Goal: Task Accomplishment & Management: Complete application form

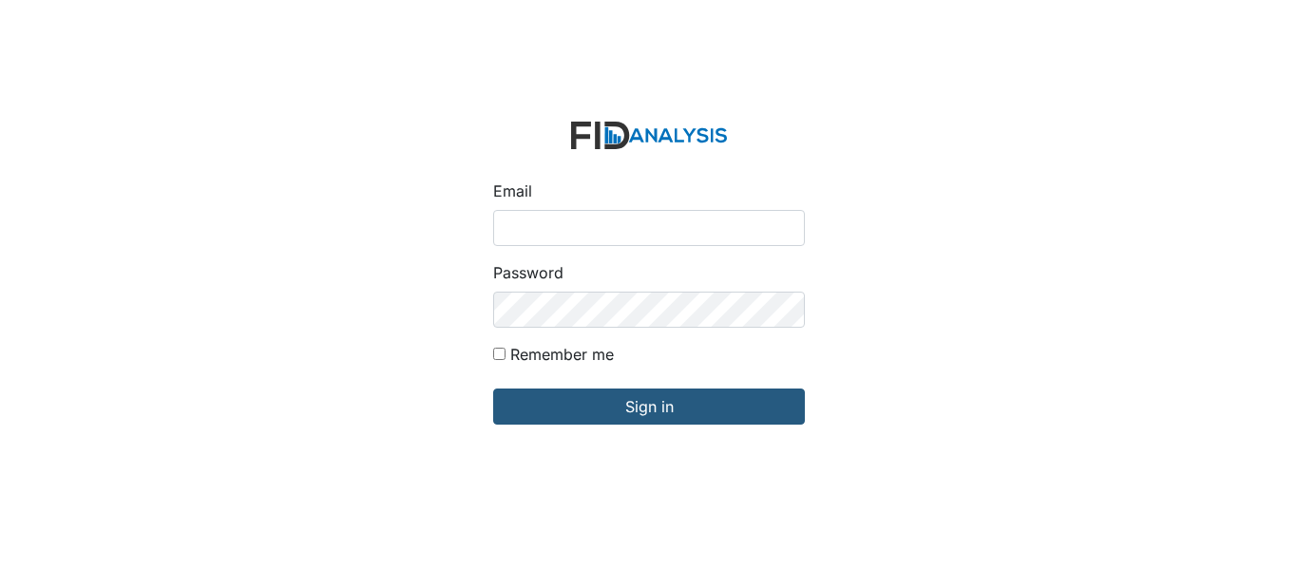
type input "[EMAIL_ADDRESS][DOMAIN_NAME]"
click at [497, 353] on input "Remember me" at bounding box center [499, 354] width 12 height 12
checkbox input "true"
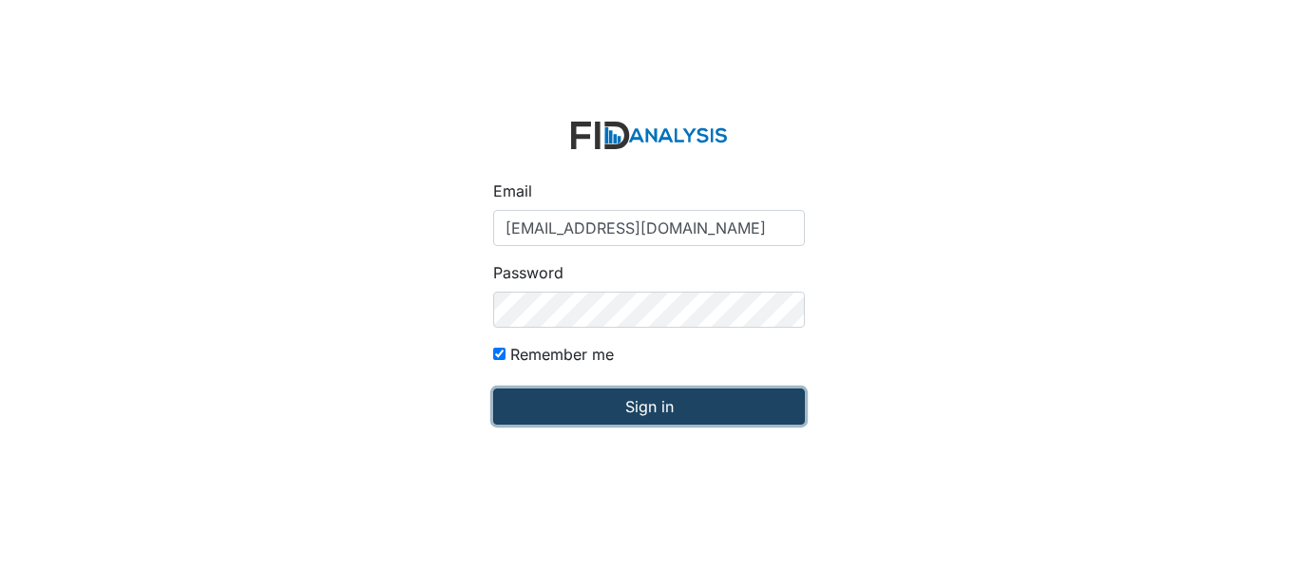
click at [551, 402] on input "Sign in" at bounding box center [649, 407] width 312 height 36
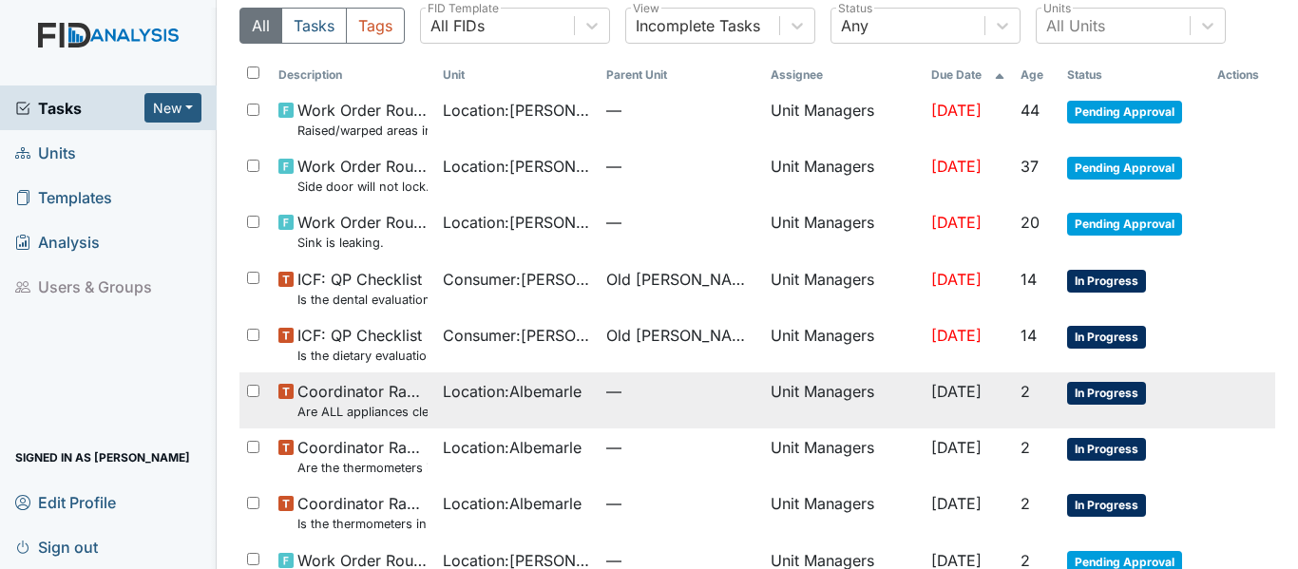
scroll to position [95, 0]
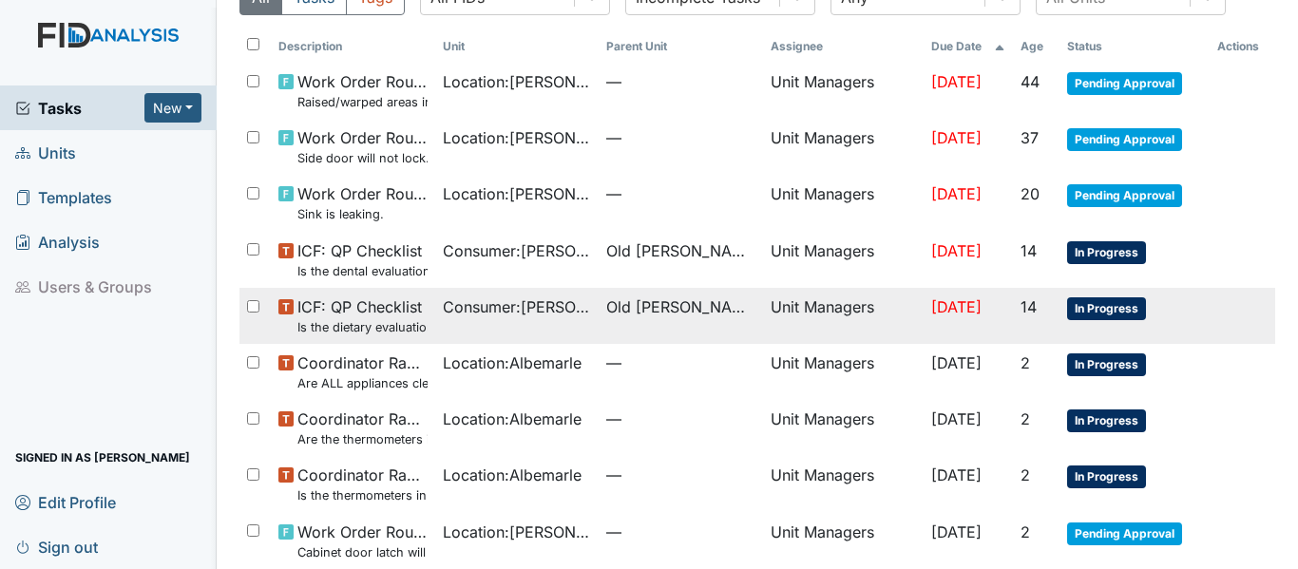
click at [465, 315] on span "Consumer : Overton, Eula" at bounding box center [517, 307] width 149 height 23
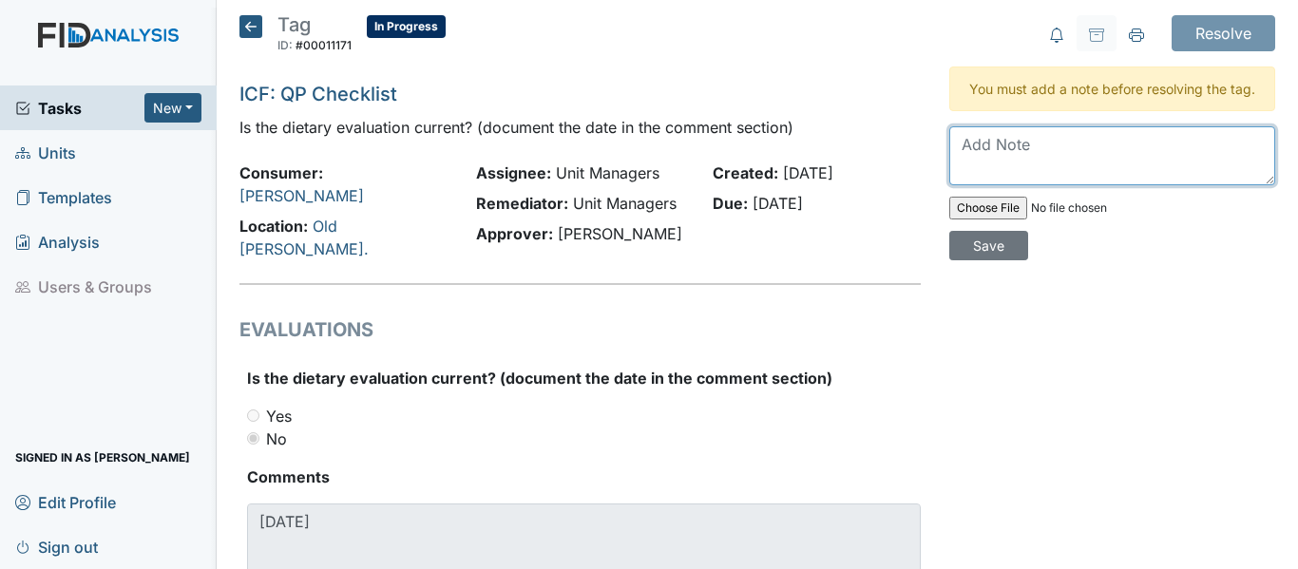
click at [958, 166] on textarea at bounding box center [1112, 155] width 326 height 59
click at [979, 227] on input "file" at bounding box center [1078, 208] width 258 height 46
type input "C:\fakepath\Eula O_AnnualNutrition_8.29.25.pdf"
click at [1035, 175] on textarea at bounding box center [1112, 155] width 326 height 59
type textarea "completed 8/29/25"
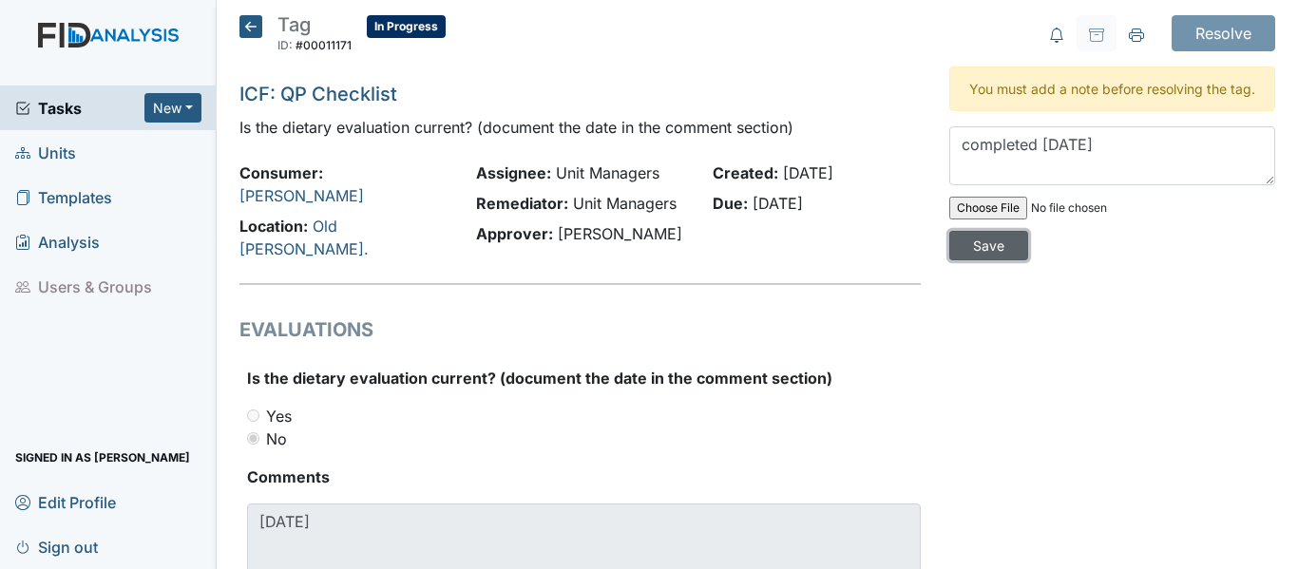
click at [992, 260] on input "Save" at bounding box center [988, 245] width 79 height 29
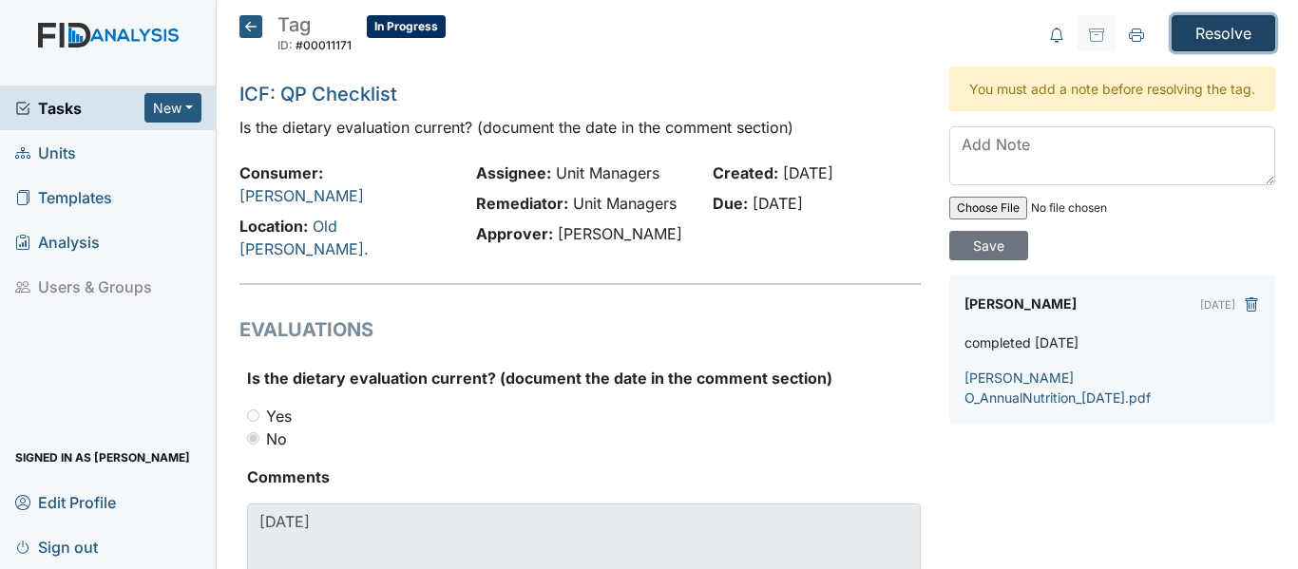
click at [1212, 29] on input "Resolve" at bounding box center [1224, 33] width 104 height 36
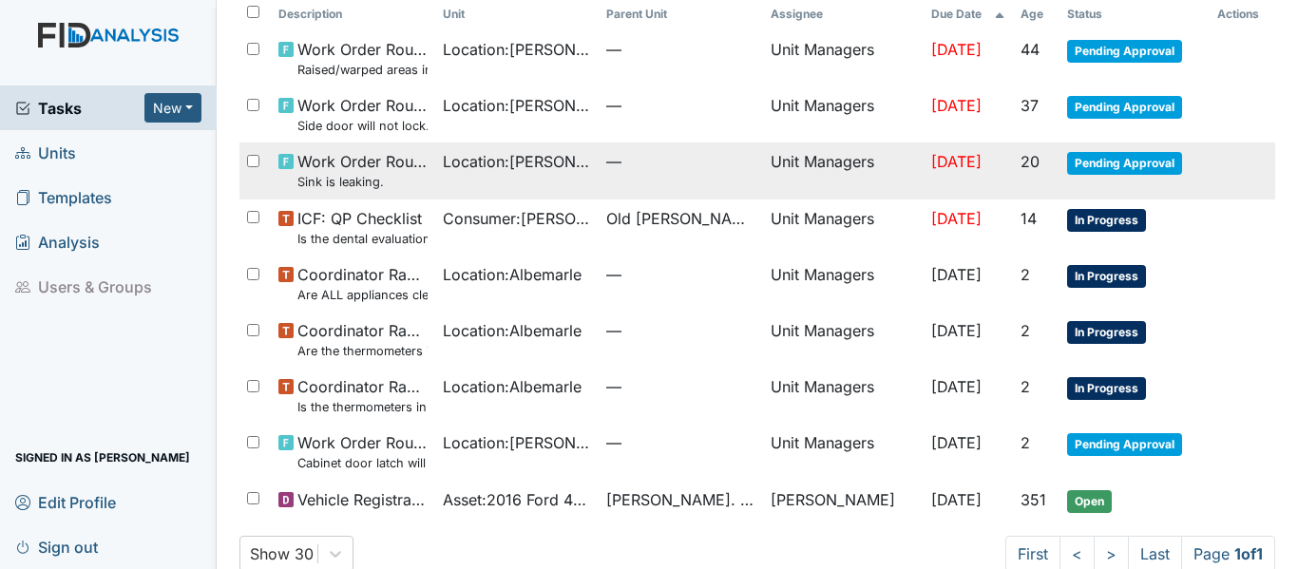
scroll to position [223, 0]
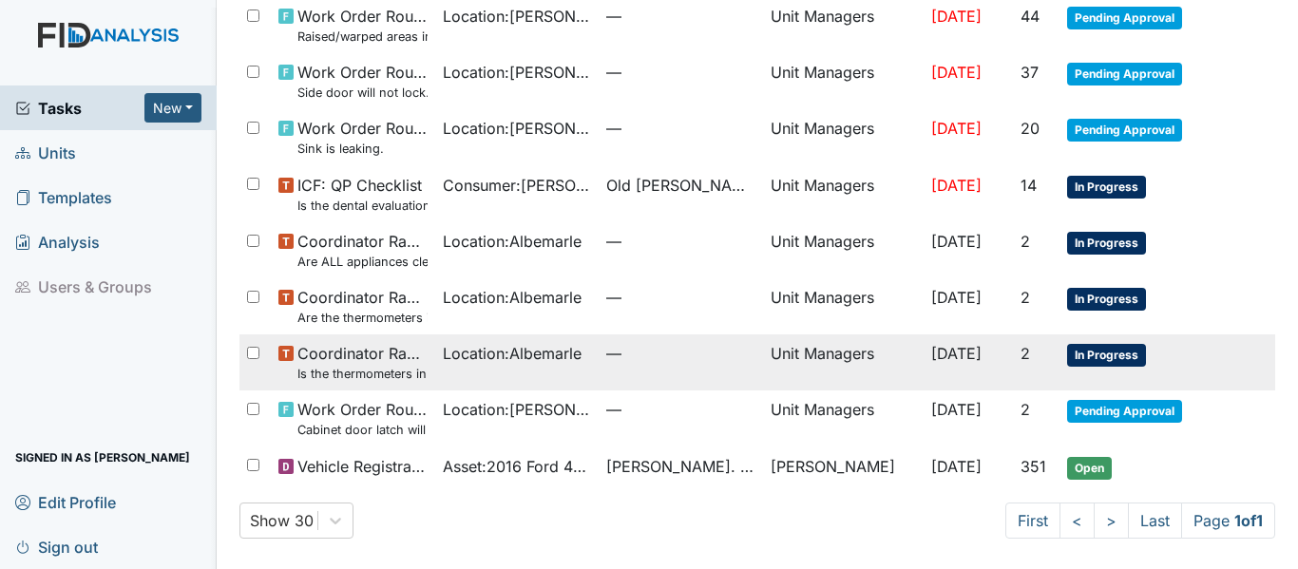
click at [521, 351] on span "Location : [GEOGRAPHIC_DATA]" at bounding box center [512, 353] width 139 height 23
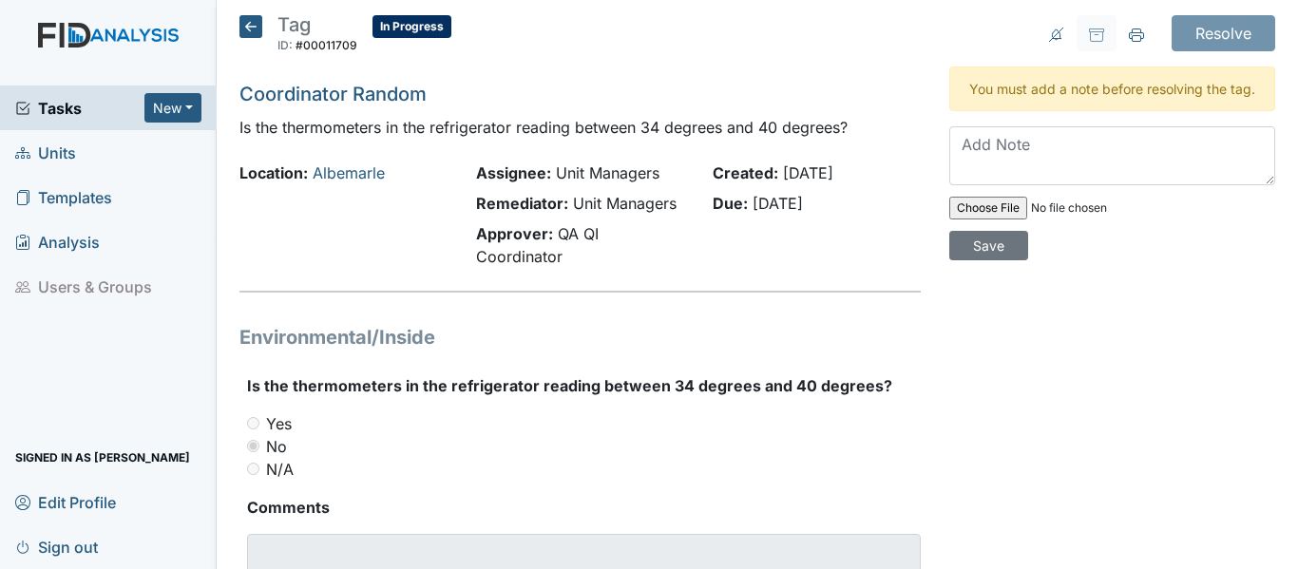
click at [251, 26] on icon at bounding box center [250, 26] width 23 height 23
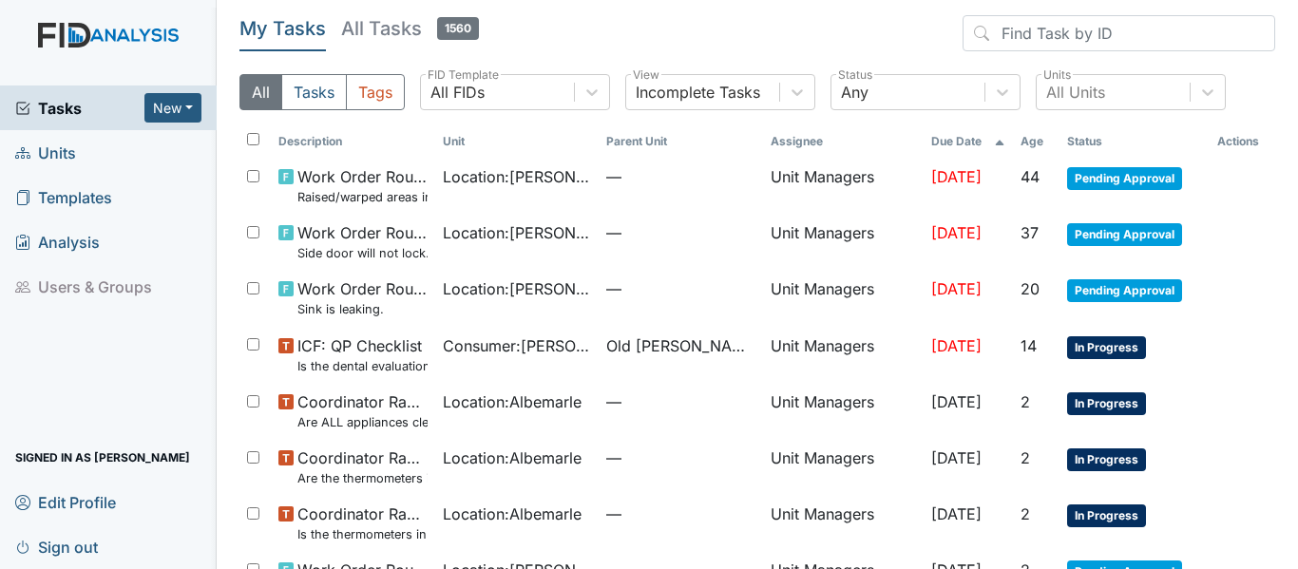
click at [55, 158] on span "Units" at bounding box center [45, 152] width 61 height 29
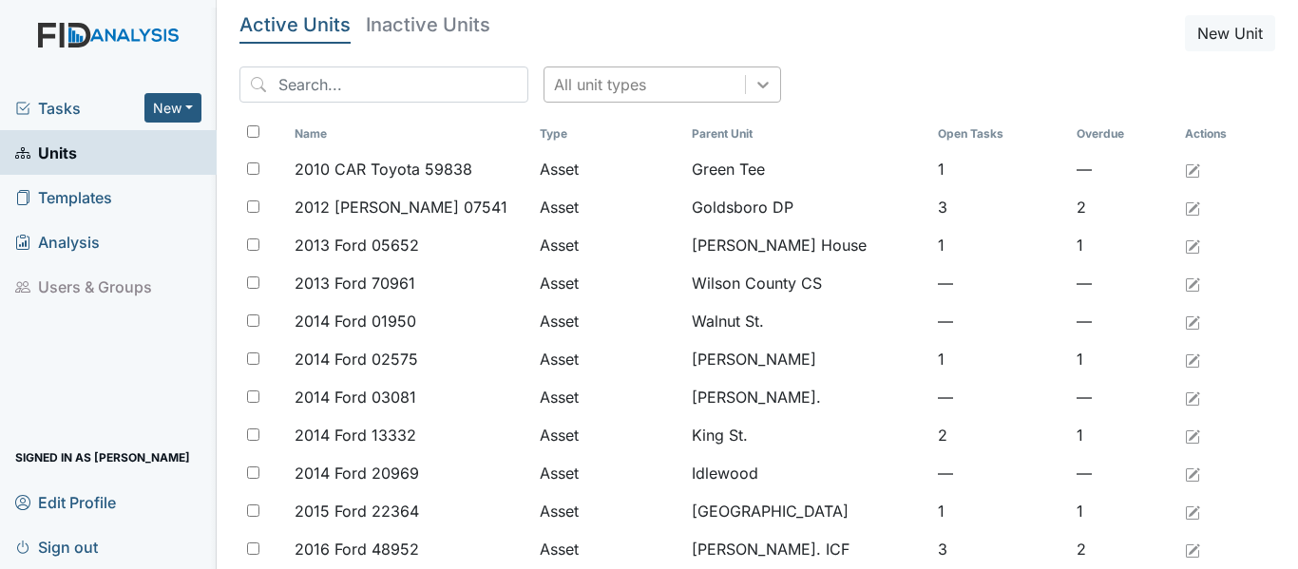
click at [754, 79] on icon at bounding box center [763, 84] width 19 height 19
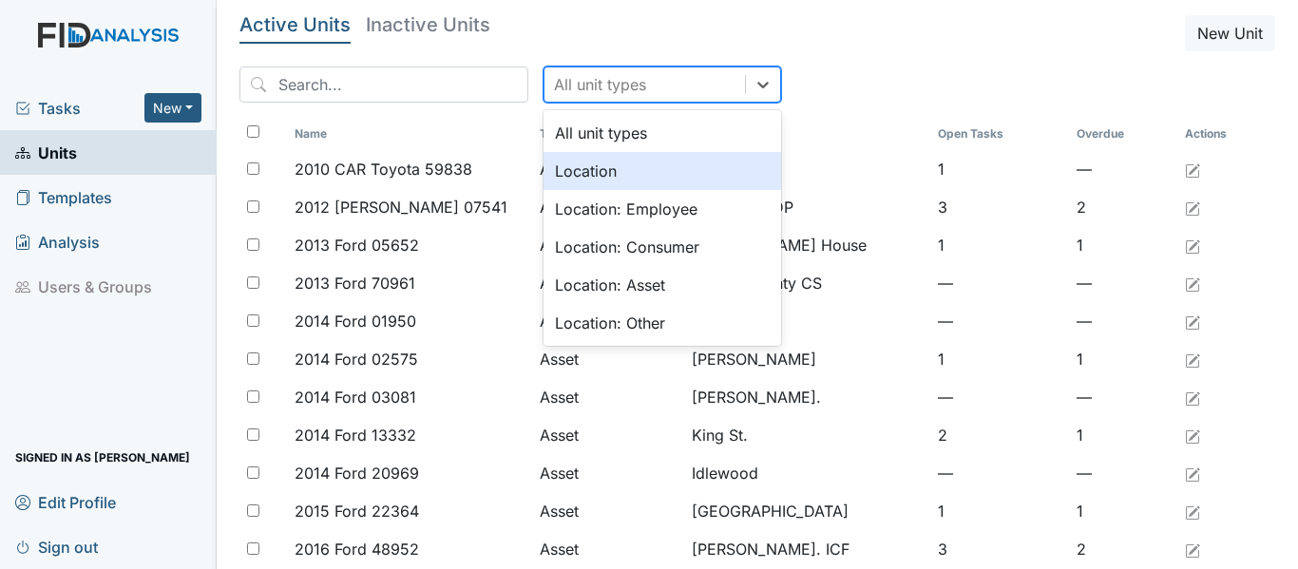
click at [579, 172] on div "Location" at bounding box center [663, 171] width 238 height 38
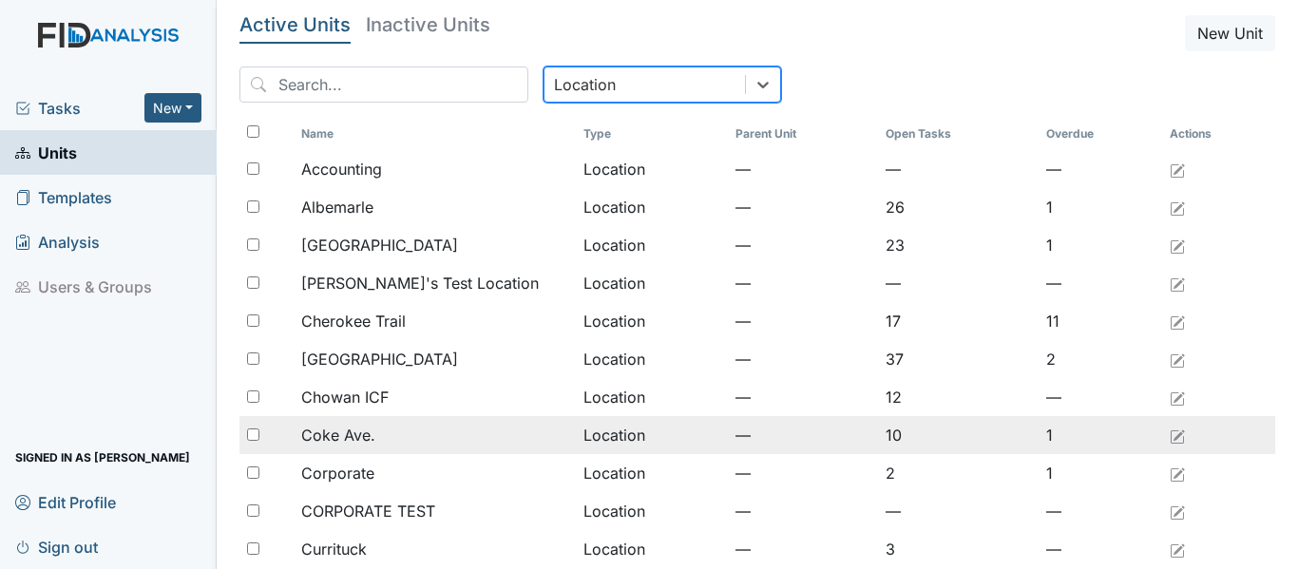
click at [372, 437] on span "Coke Ave." at bounding box center [338, 435] width 74 height 23
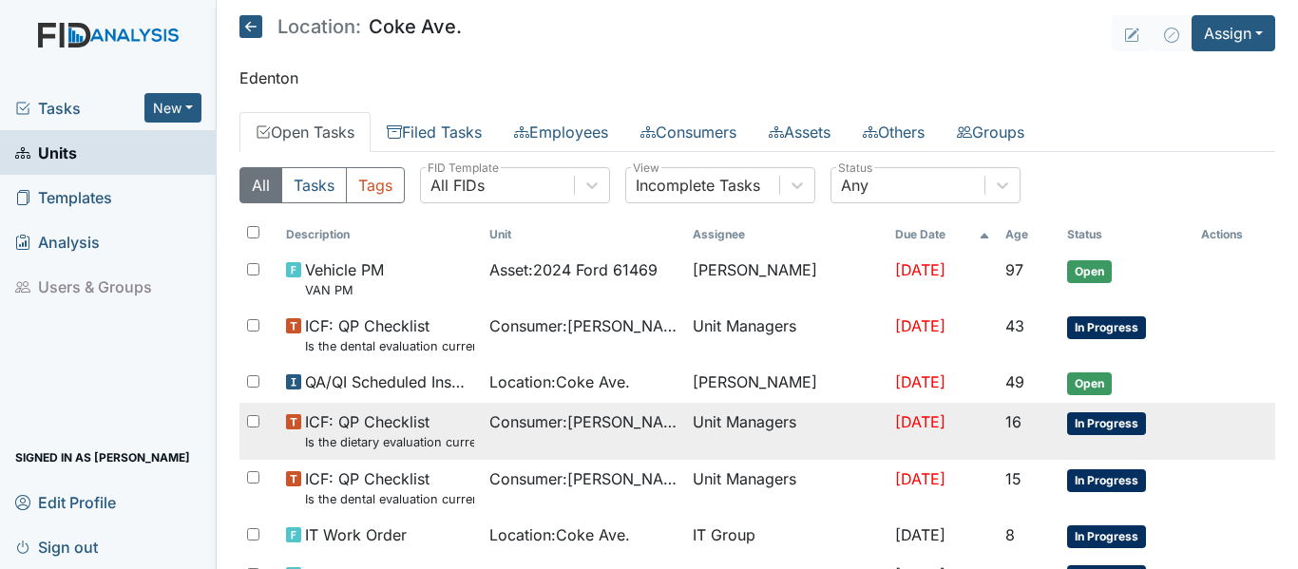
click at [429, 429] on span "ICF: QP Checklist Is the dietary evaluation current? (document the date in the …" at bounding box center [389, 430] width 169 height 41
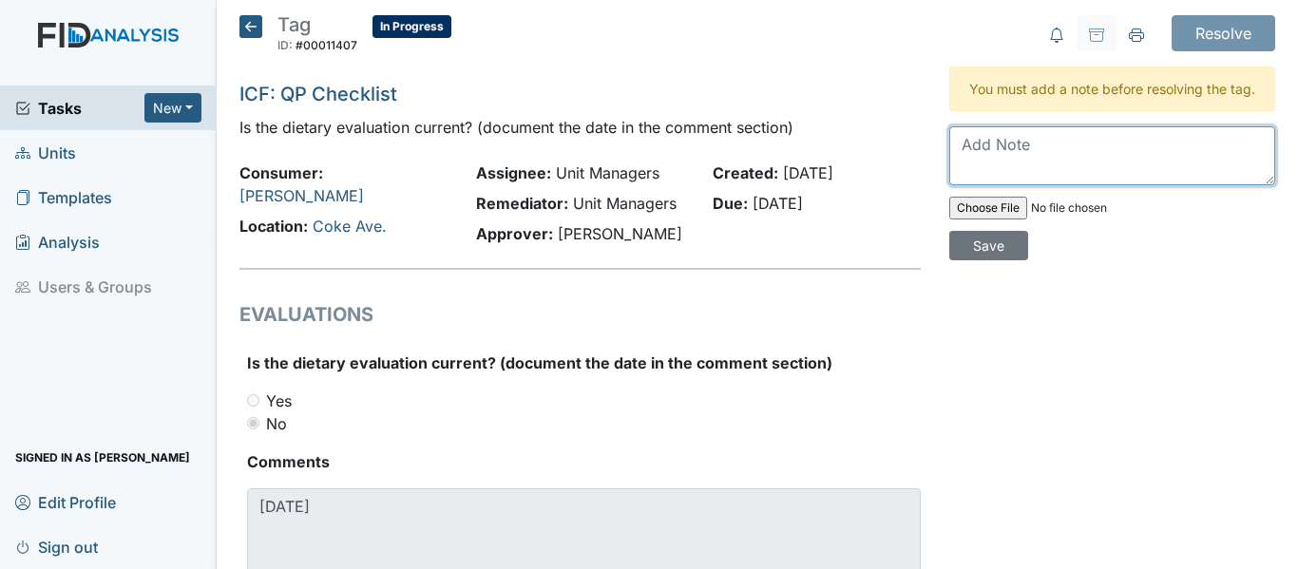
click at [961, 176] on textarea at bounding box center [1112, 155] width 326 height 59
type textarea "completed8/28/25"
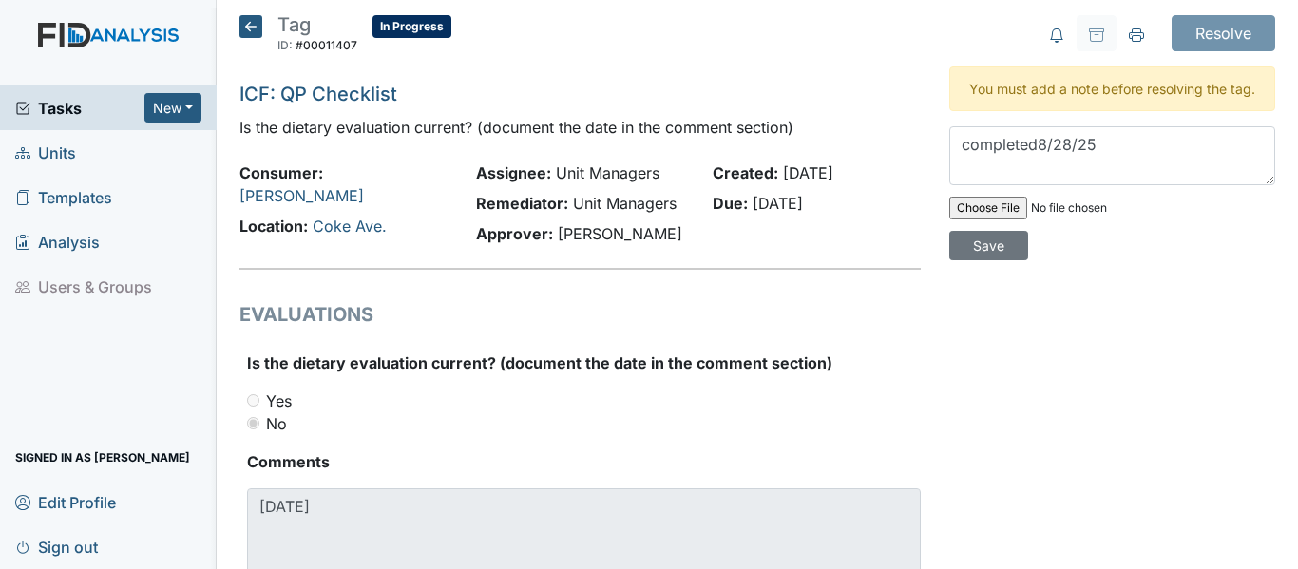
click at [1002, 230] on input "file" at bounding box center [1078, 208] width 258 height 46
type input "C:\fakepath\Kaci Chappell_AnnNutr_8.2025.pdf"
click at [1027, 168] on textarea "completed8/28/25" at bounding box center [1112, 155] width 326 height 59
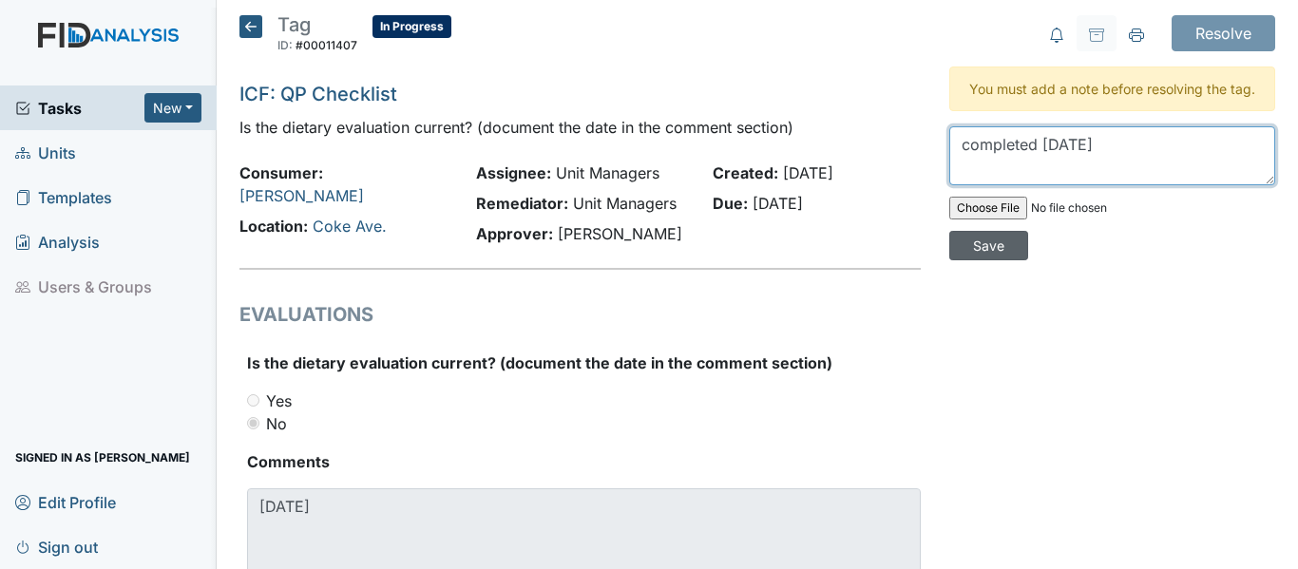
type textarea "completed 8/28/25"
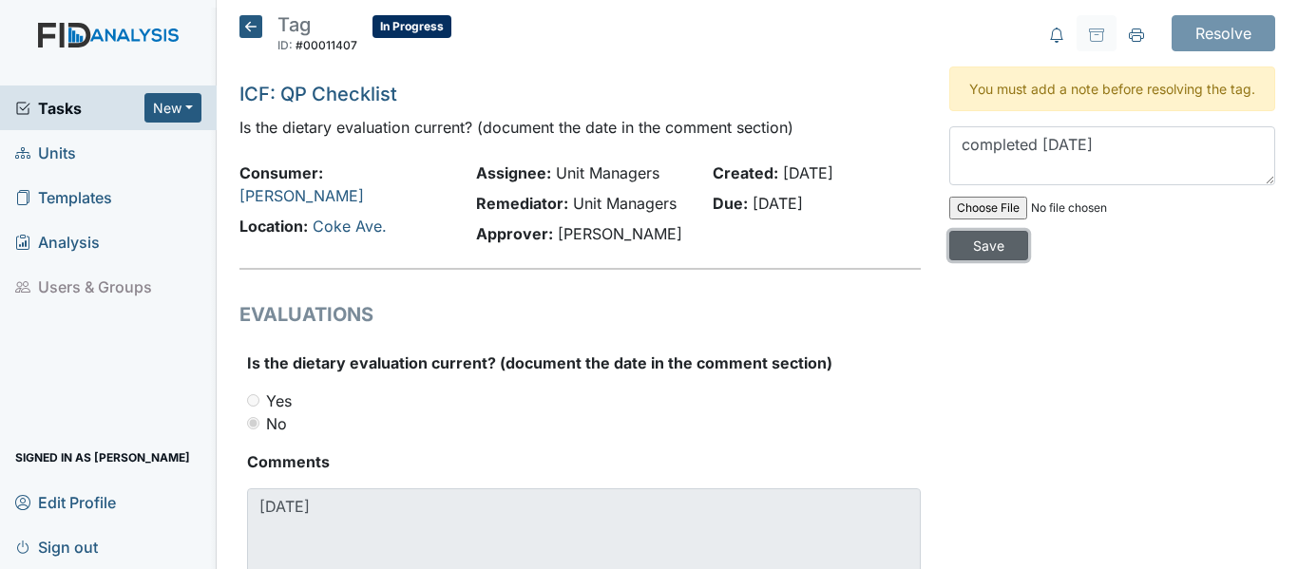
click at [989, 260] on input "Save" at bounding box center [988, 245] width 79 height 29
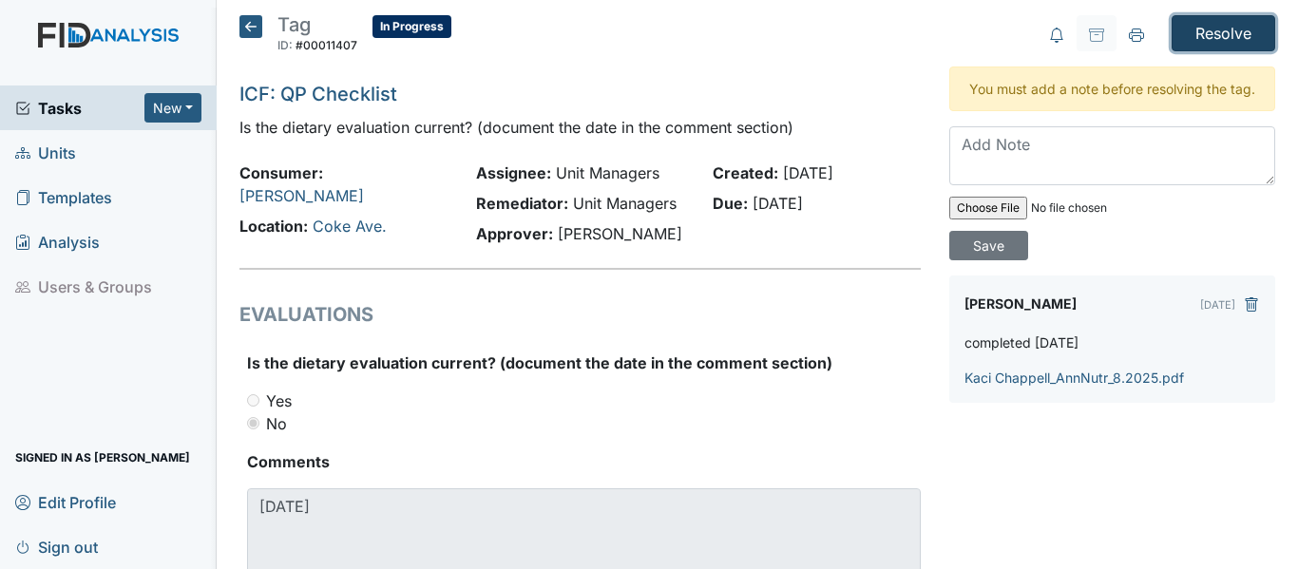
click at [1178, 30] on input "Resolve" at bounding box center [1224, 33] width 104 height 36
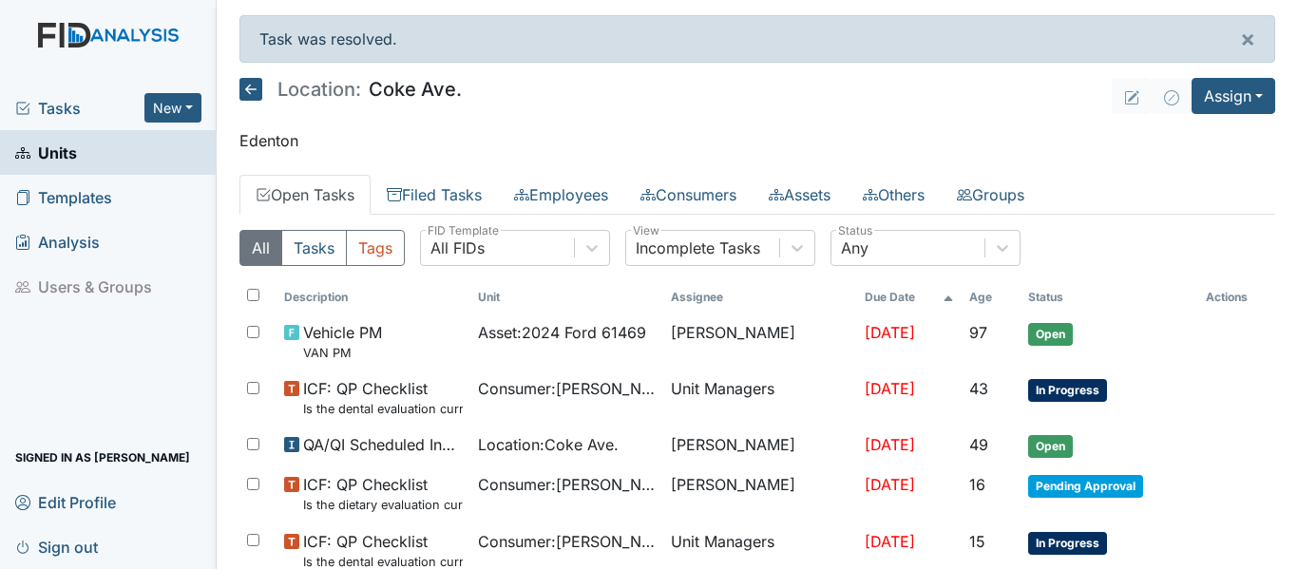
click at [255, 94] on icon at bounding box center [250, 89] width 23 height 23
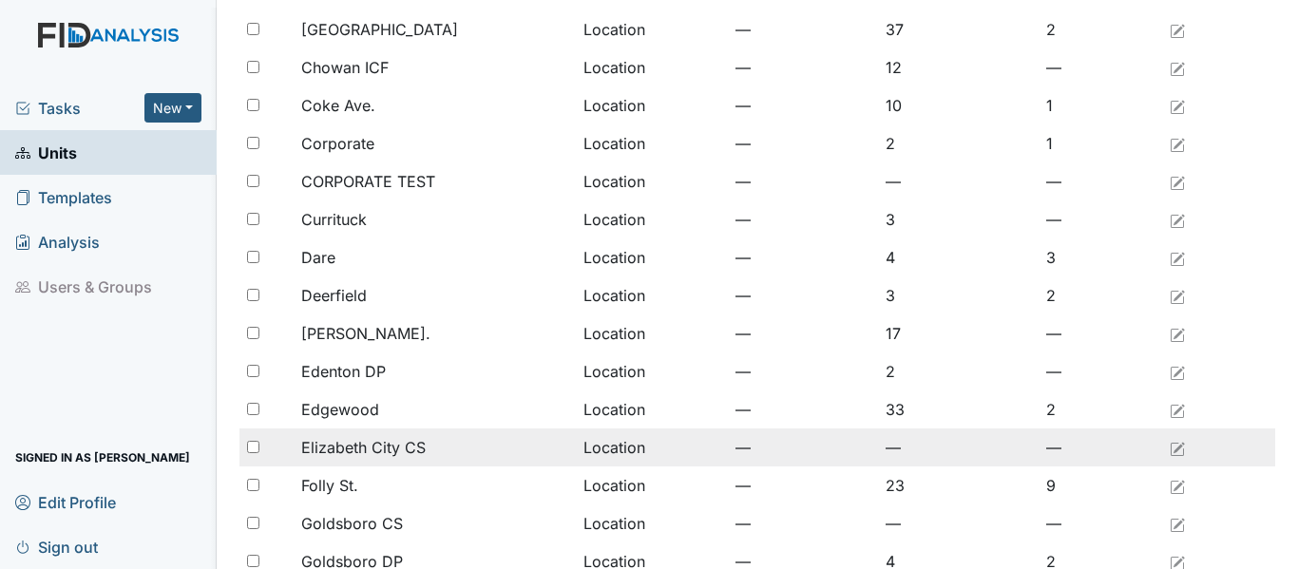
scroll to position [285, 0]
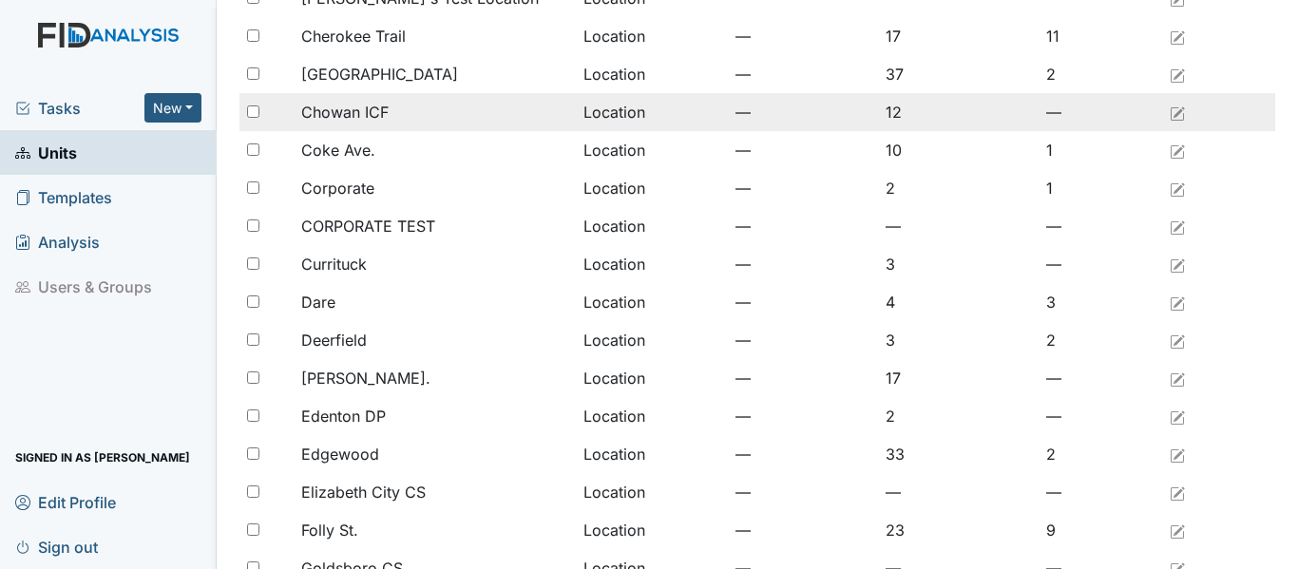
click at [374, 116] on span "Chowan ICF" at bounding box center [344, 112] width 87 height 23
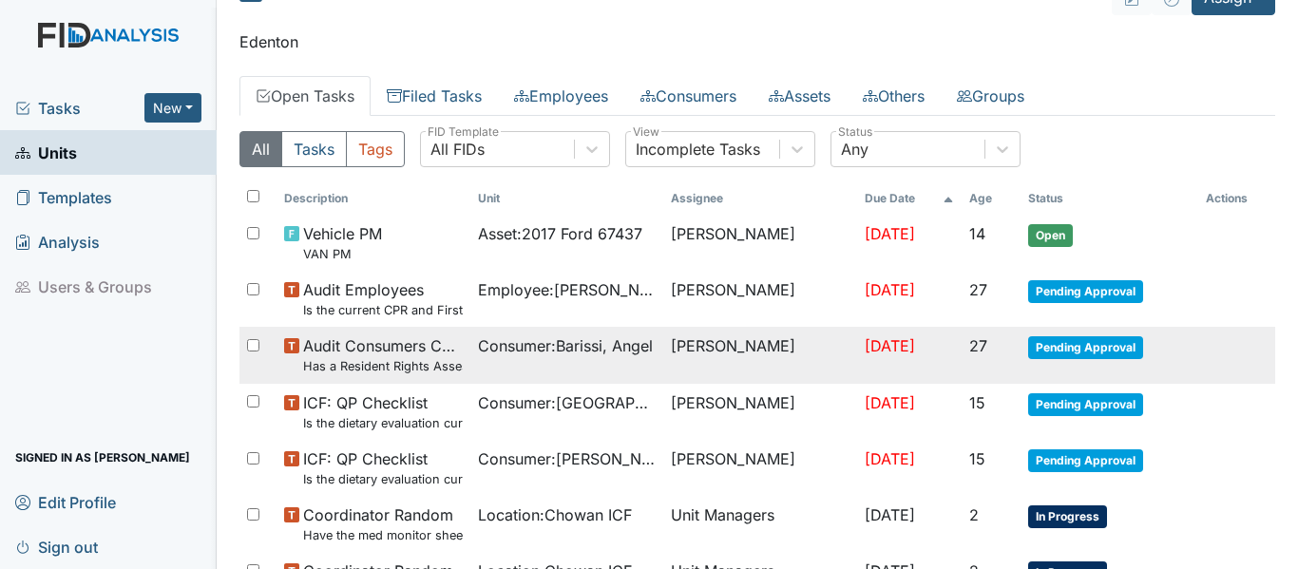
scroll to position [95, 0]
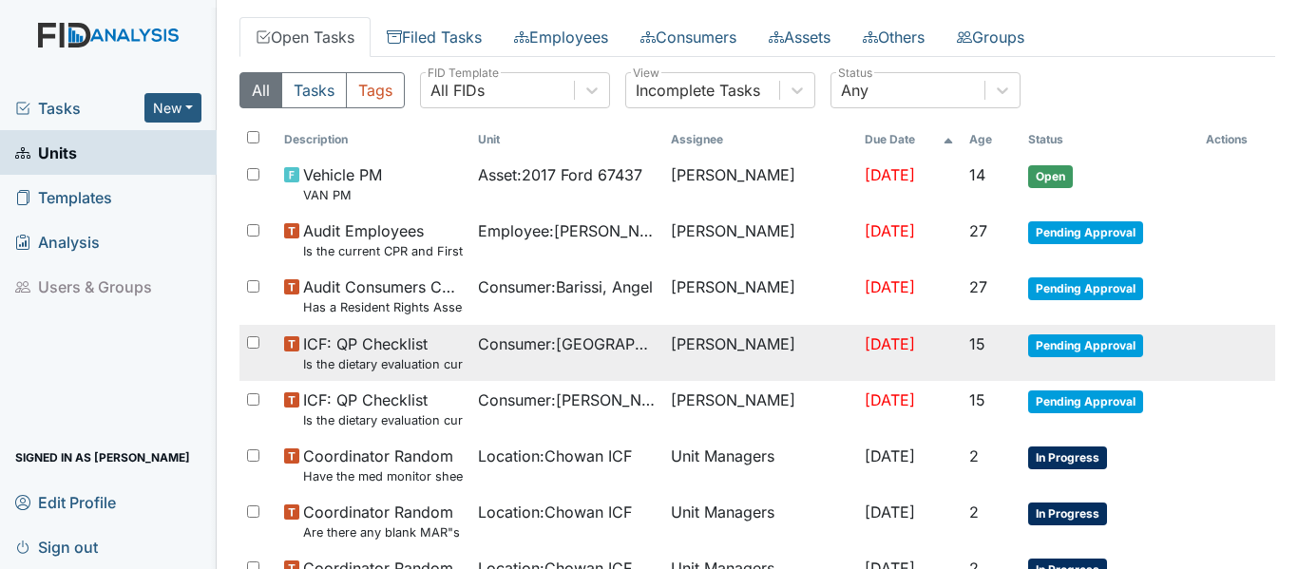
click at [411, 353] on span "ICF: QP Checklist Is the dietary evaluation current? (document the date in the …" at bounding box center [383, 353] width 160 height 41
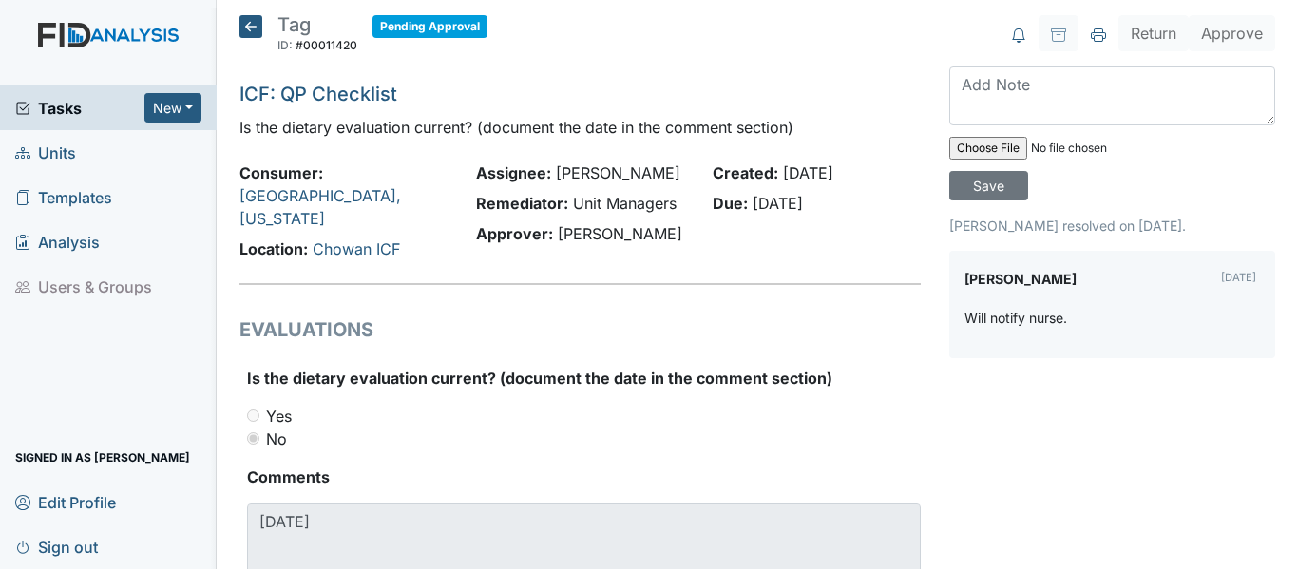
click at [970, 147] on input "file" at bounding box center [1078, 148] width 258 height 46
type input "C:\fakepath\VirginiaCopeland_AnnNutr_8.29.25.pdf"
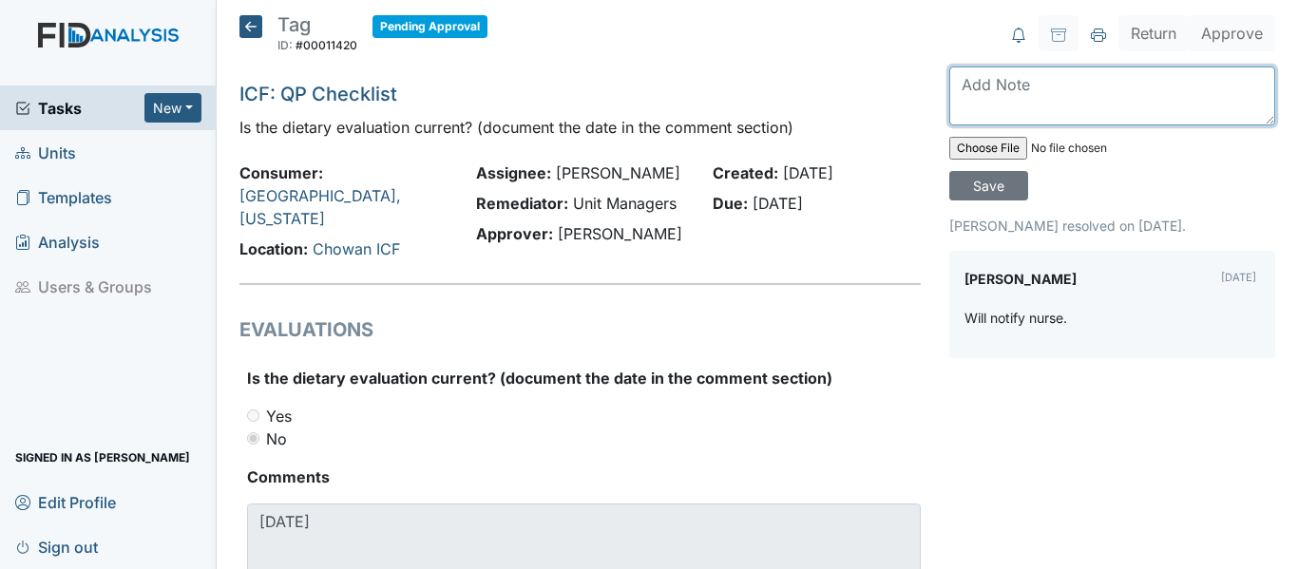
click at [967, 74] on textarea at bounding box center [1112, 96] width 326 height 59
type textarea "completed 8/29/25"
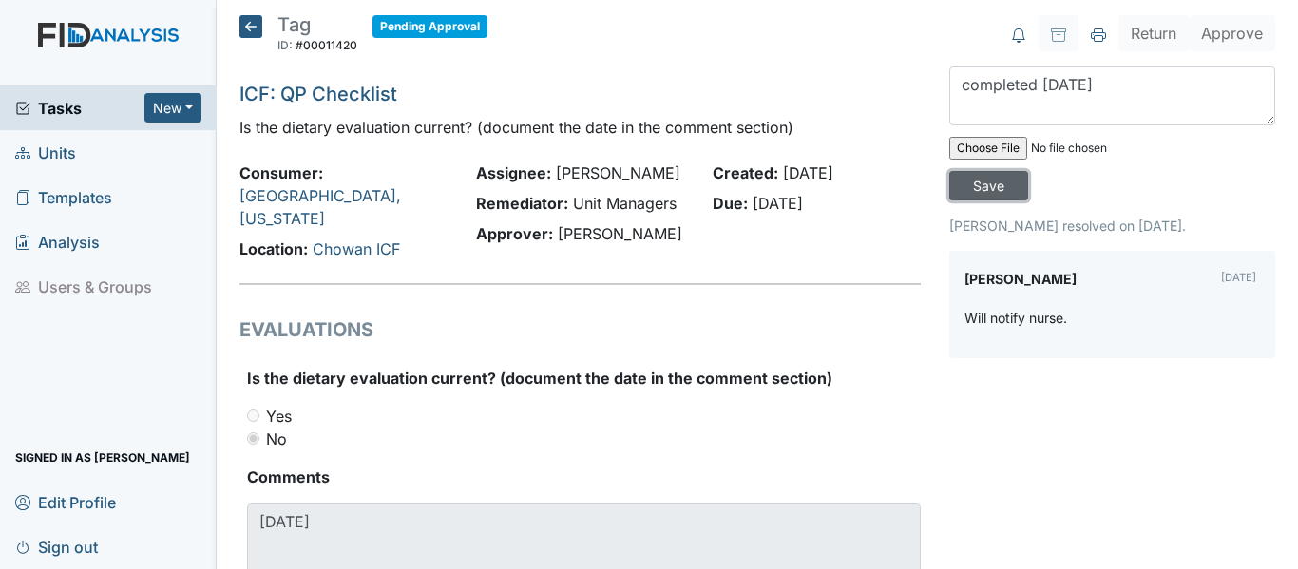
click at [998, 187] on input "Save" at bounding box center [988, 185] width 79 height 29
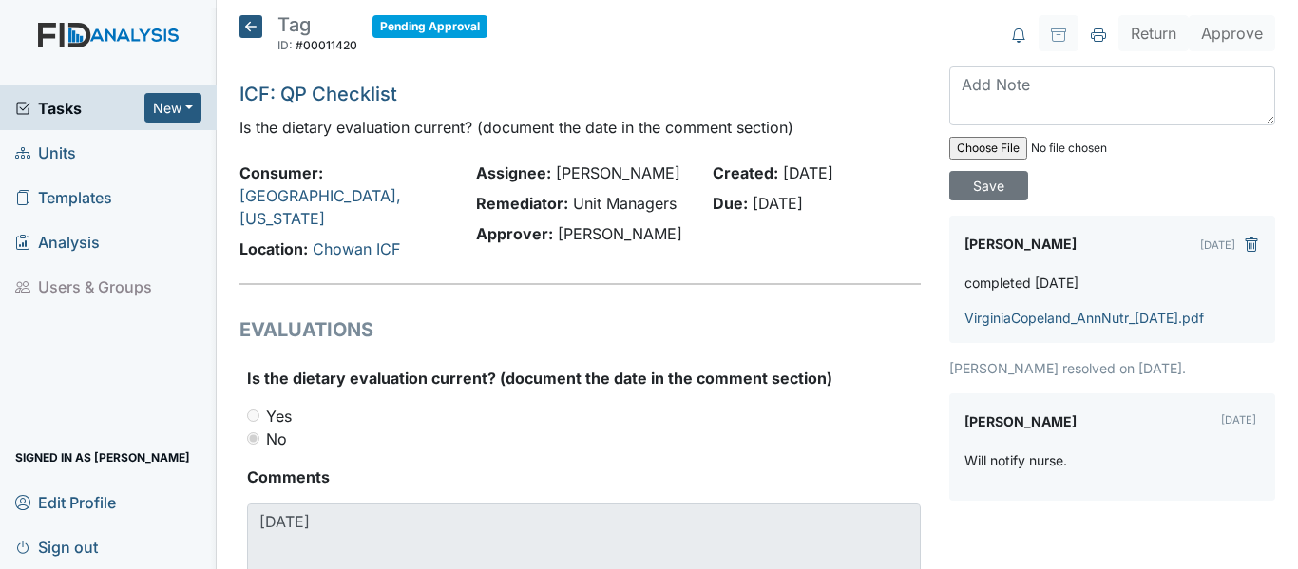
click at [246, 30] on icon at bounding box center [250, 26] width 23 height 23
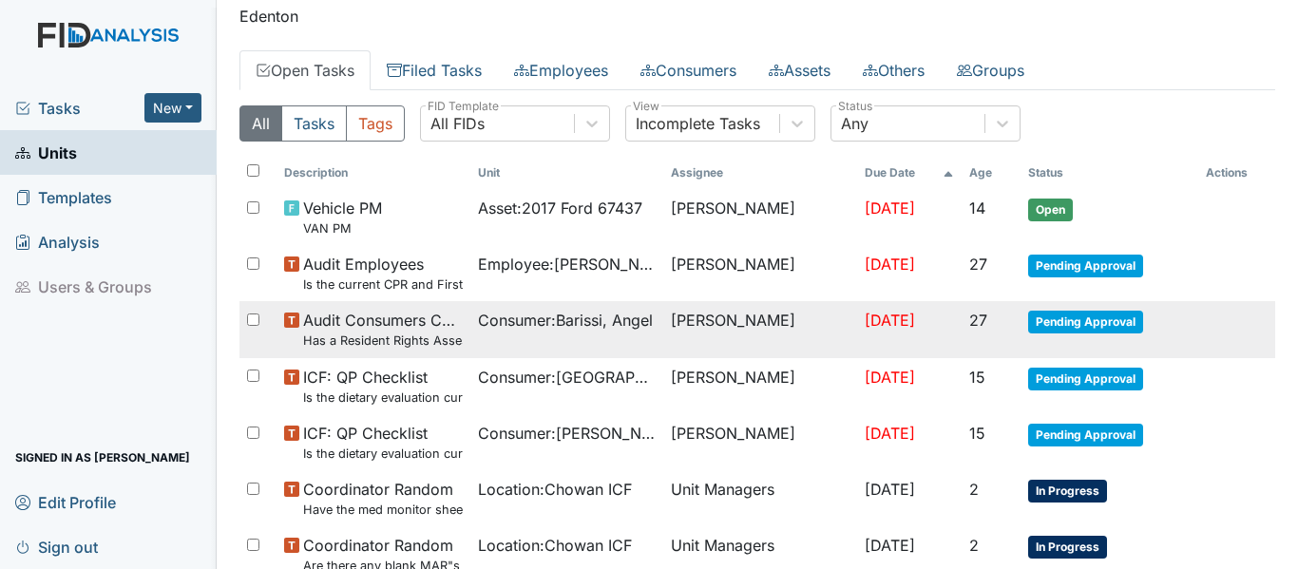
scroll to position [95, 0]
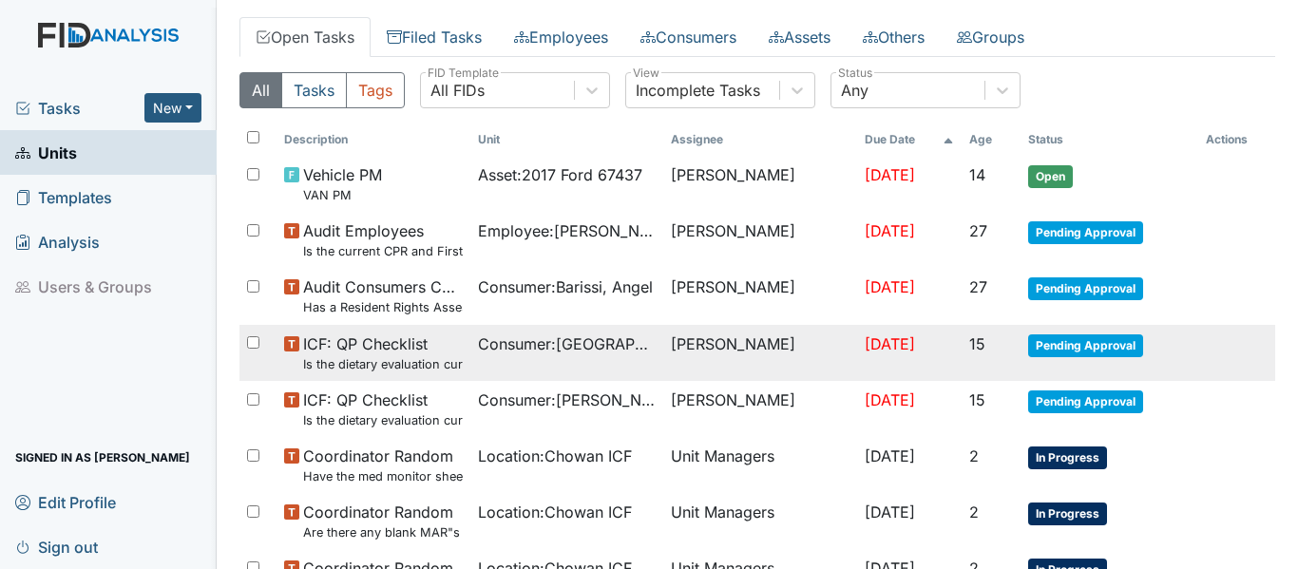
click at [507, 343] on span "Consumer : [GEOGRAPHIC_DATA], [US_STATE]" at bounding box center [567, 344] width 179 height 23
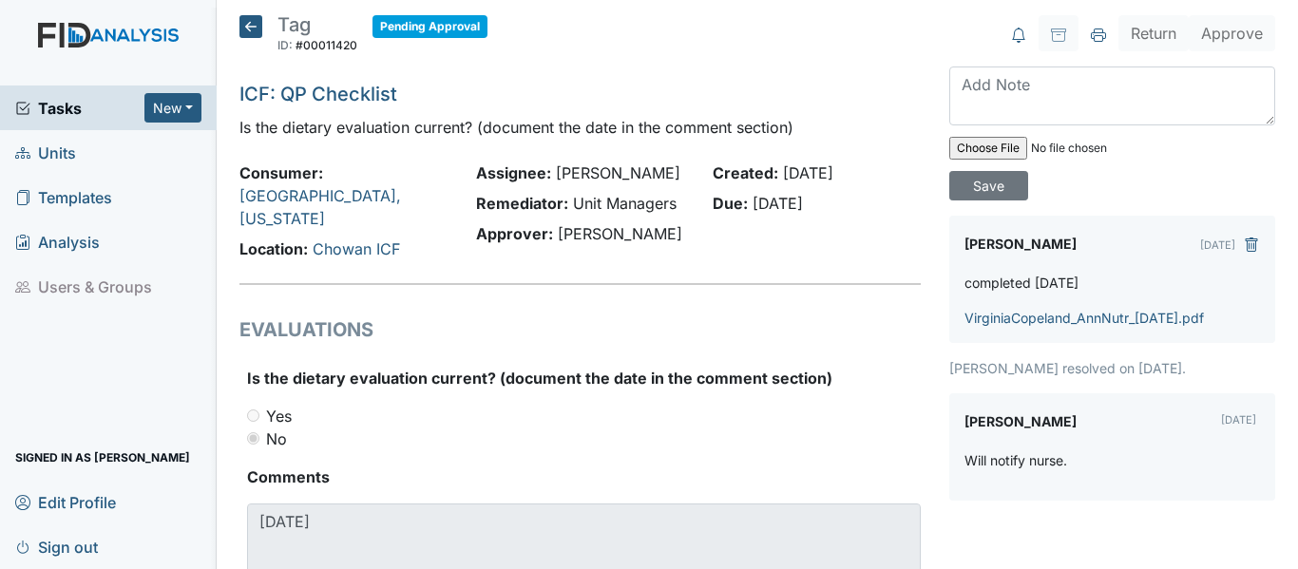
click at [249, 24] on icon at bounding box center [250, 26] width 23 height 23
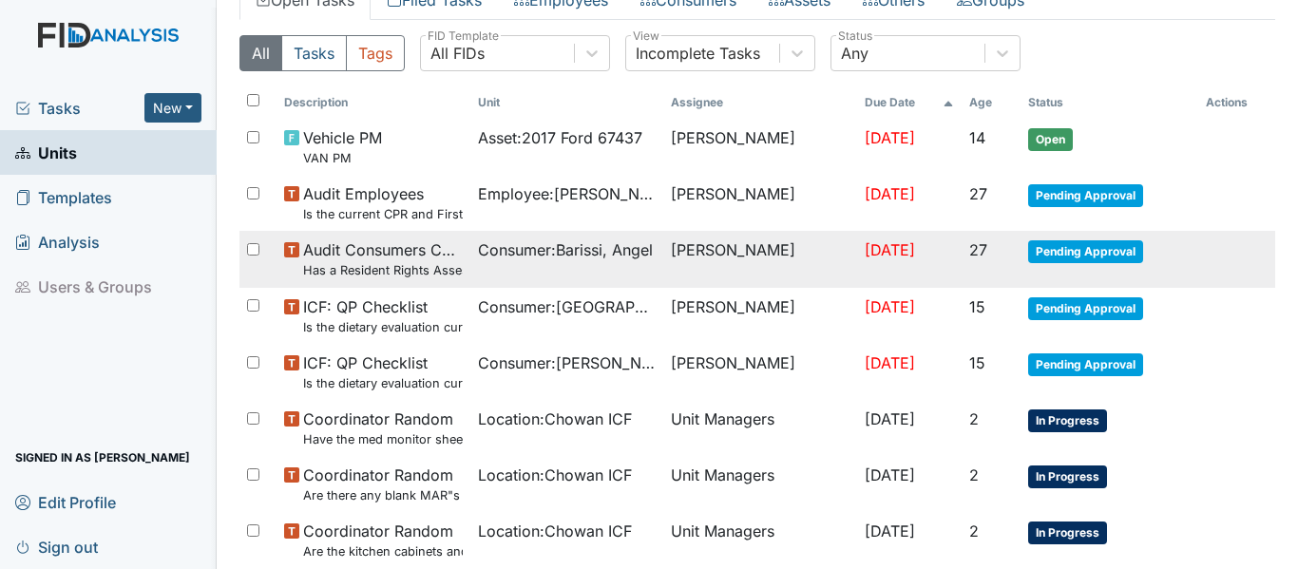
scroll to position [190, 0]
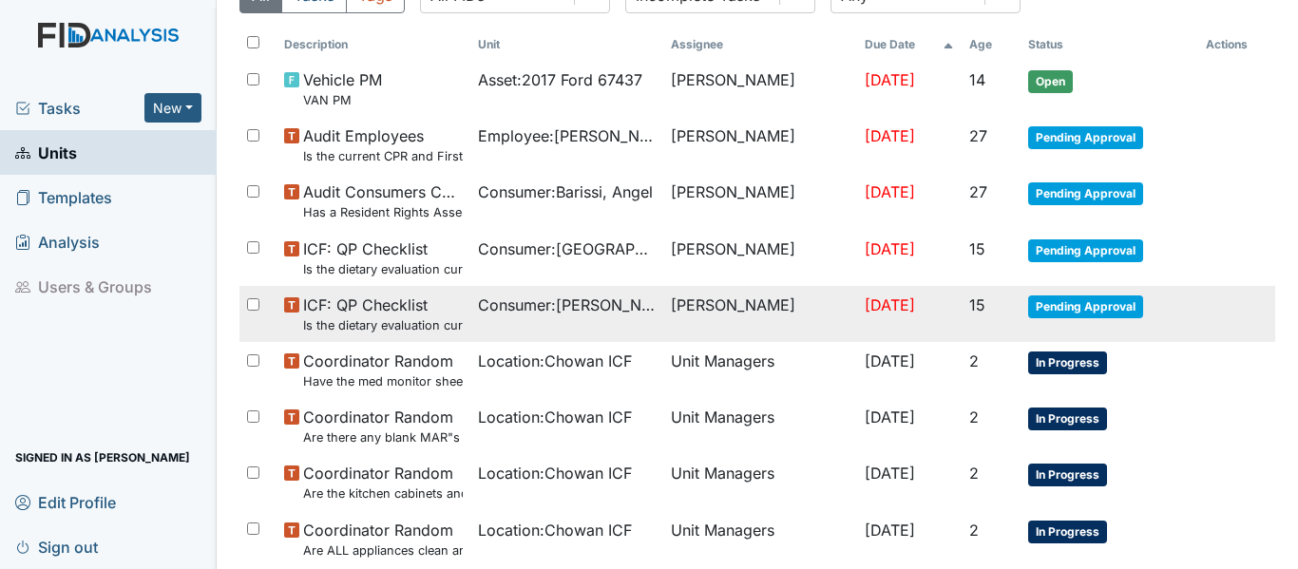
click at [525, 313] on span "Consumer : [PERSON_NAME]" at bounding box center [567, 305] width 179 height 23
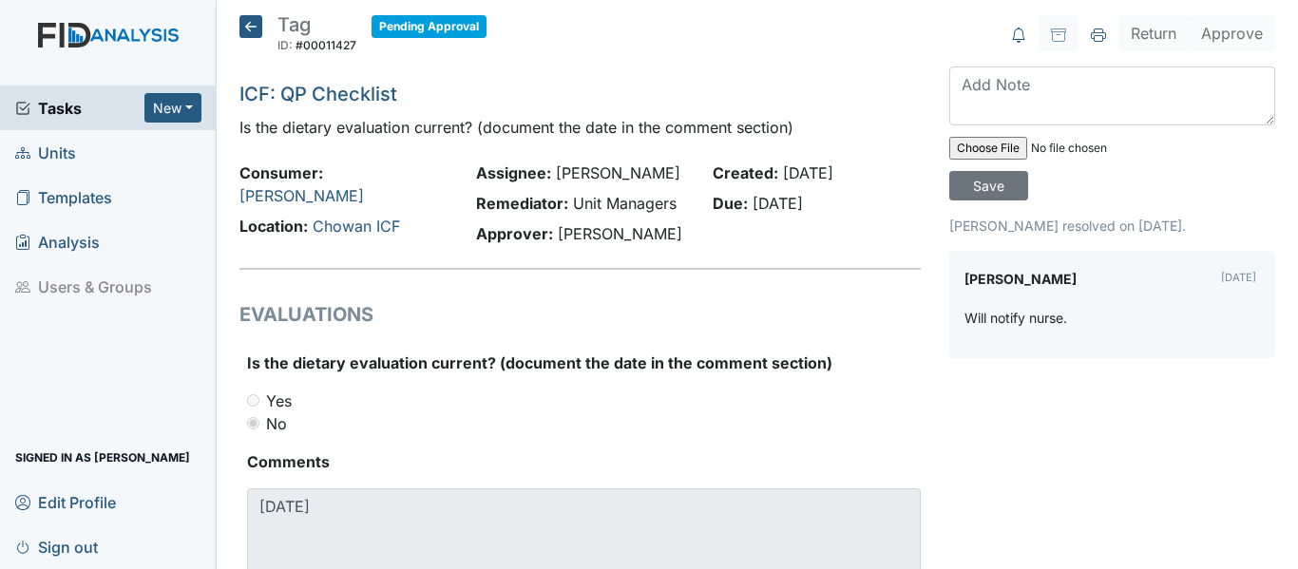
click at [978, 146] on input "file" at bounding box center [1078, 148] width 258 height 46
type input "C:\fakepath\LoriONeal_AnnNutr_8.2025.pdf"
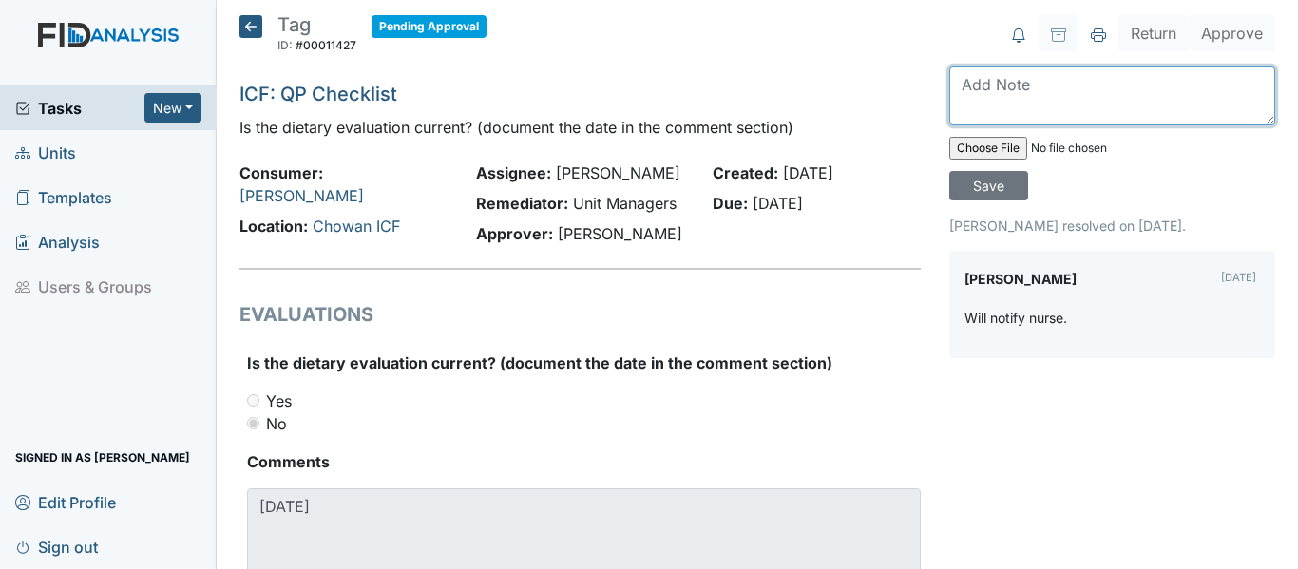
click at [976, 93] on textarea at bounding box center [1112, 96] width 326 height 59
type textarea "completed 8/29/25"
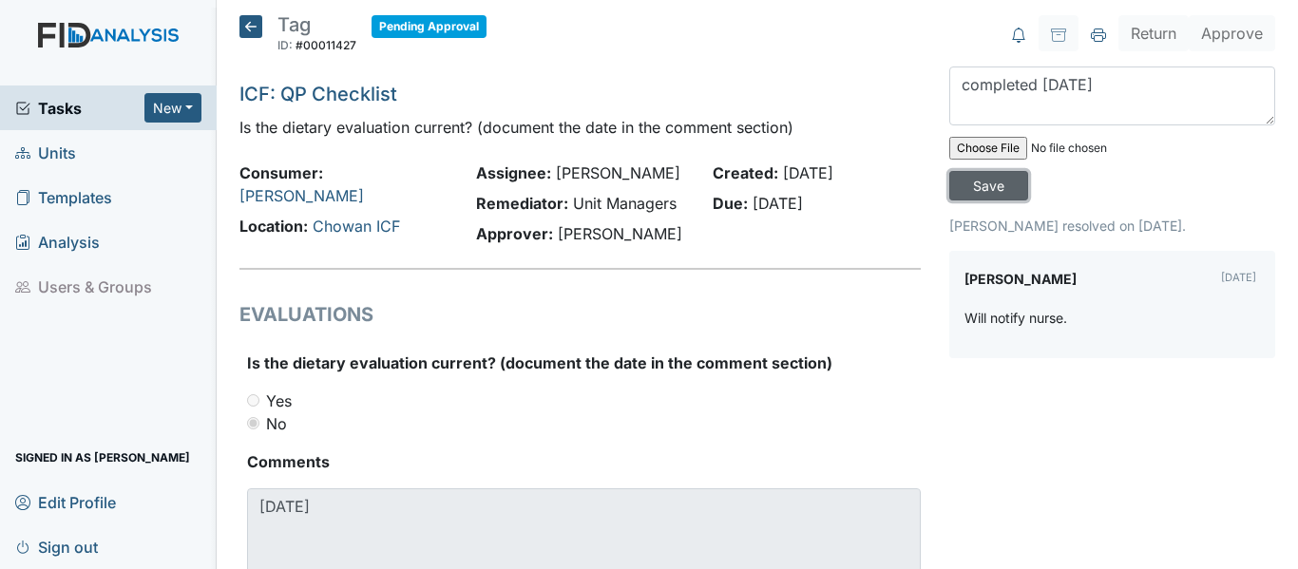
click at [983, 194] on input "Save" at bounding box center [988, 185] width 79 height 29
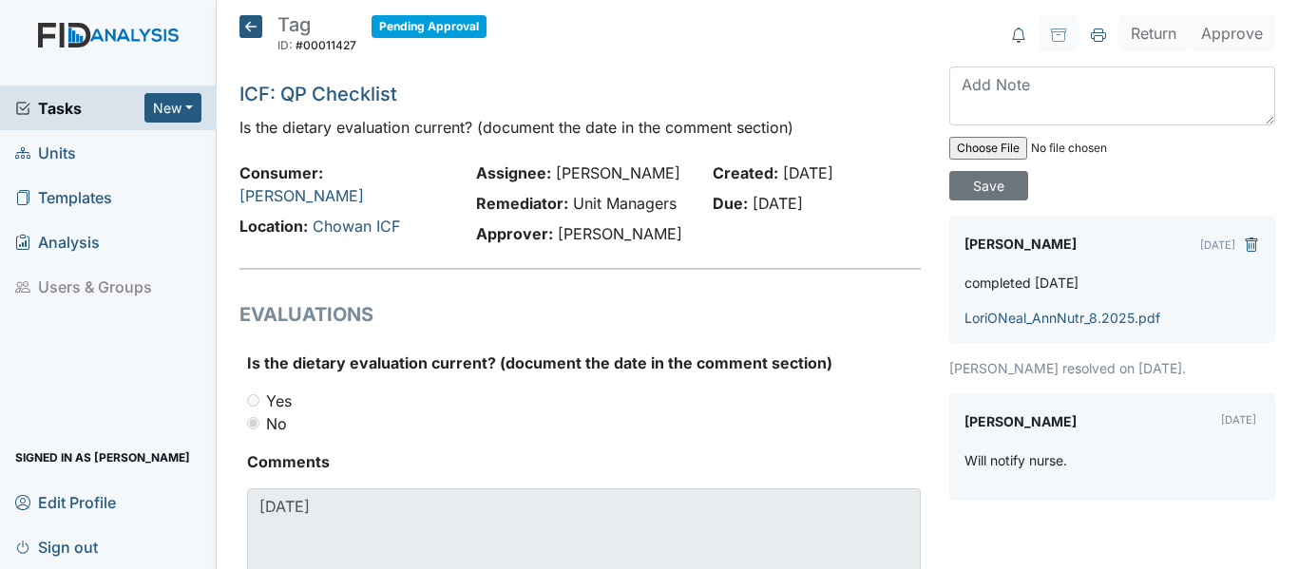
click at [246, 29] on icon at bounding box center [250, 26] width 23 height 23
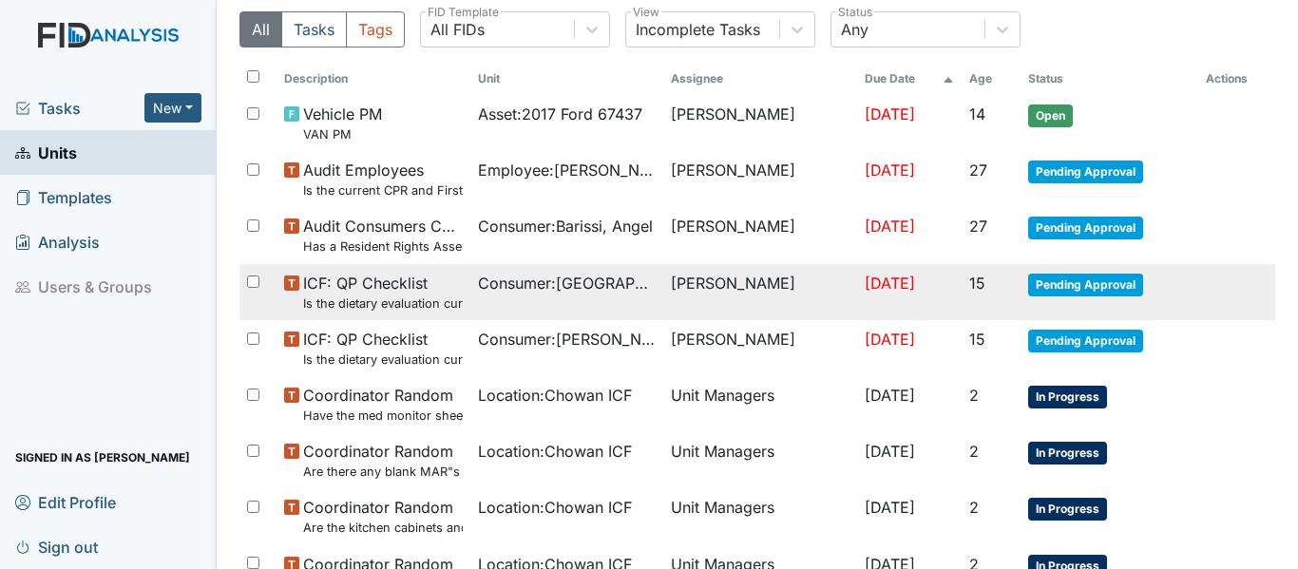
scroll to position [190, 0]
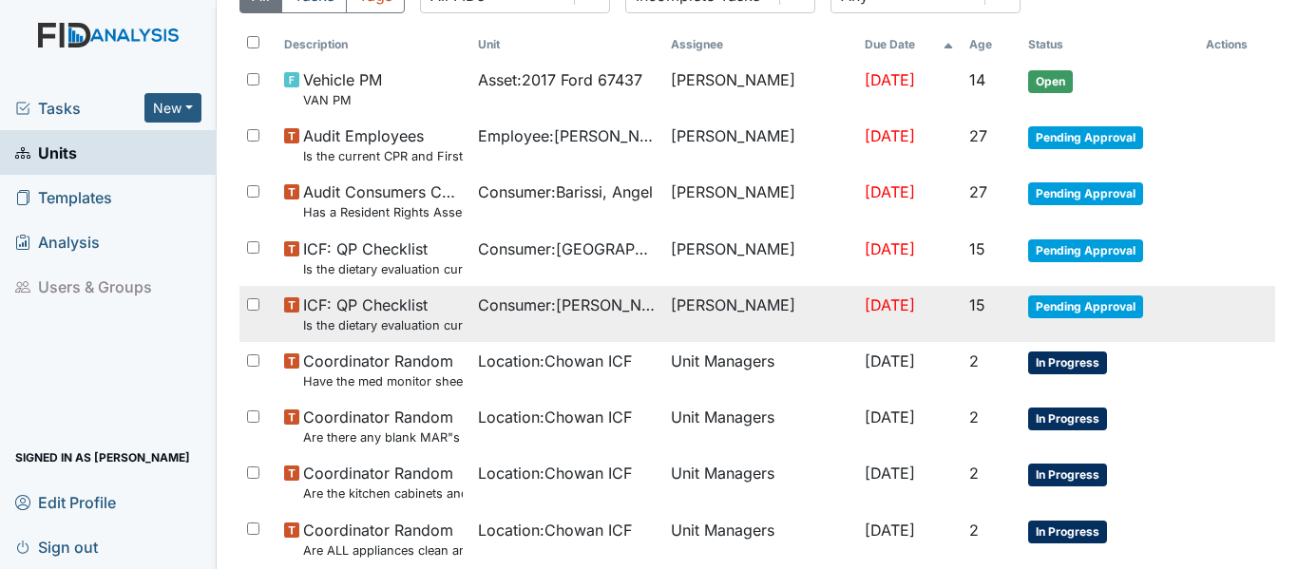
click at [597, 298] on span "Consumer : [PERSON_NAME]" at bounding box center [567, 305] width 179 height 23
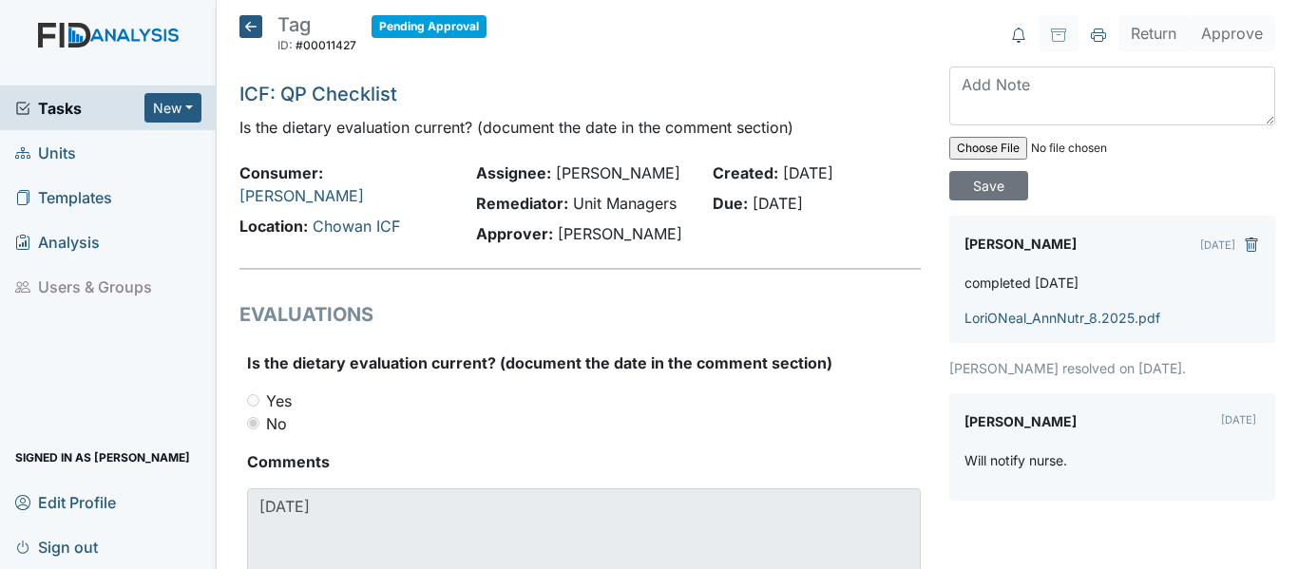
click at [253, 28] on icon at bounding box center [250, 26] width 23 height 23
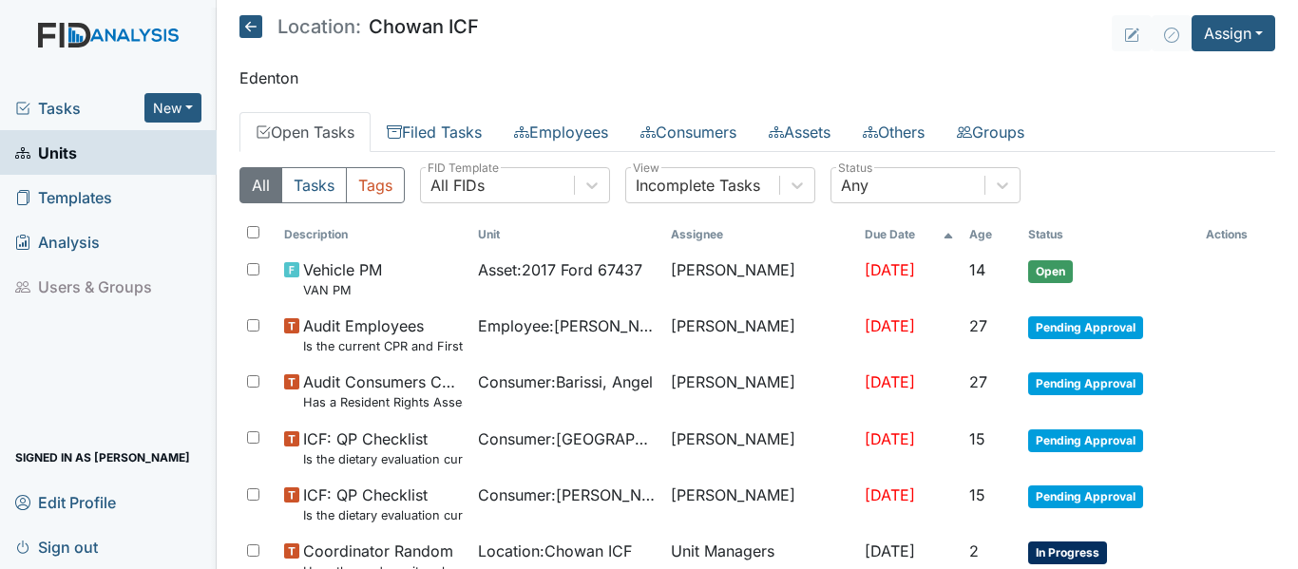
click at [248, 21] on icon at bounding box center [250, 26] width 23 height 23
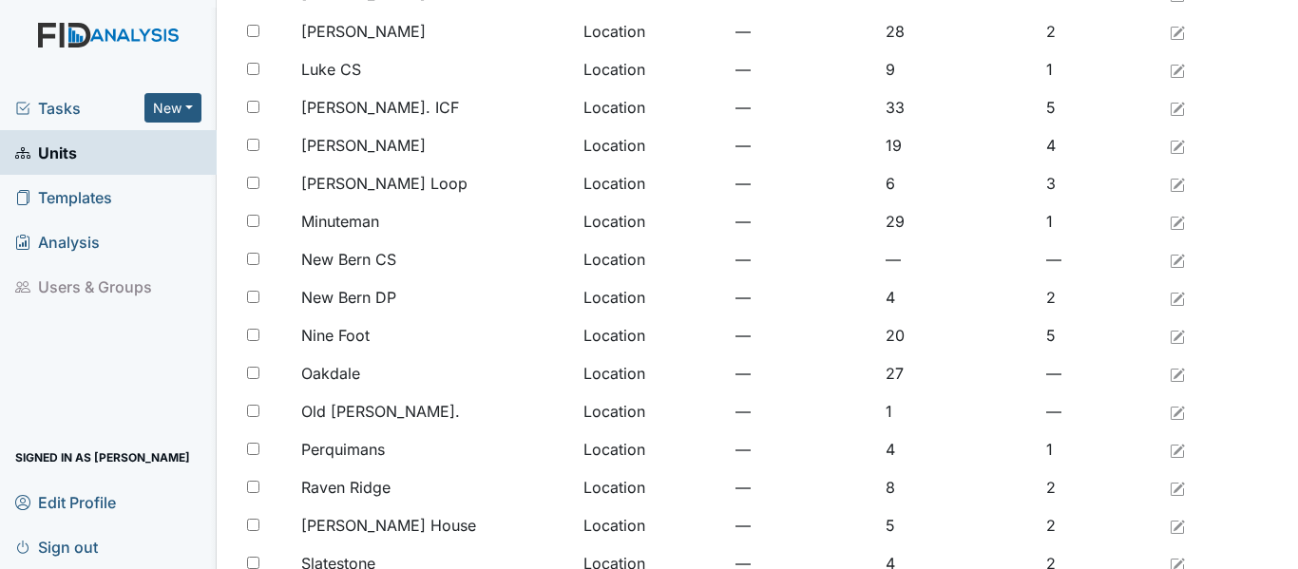
scroll to position [1235, 0]
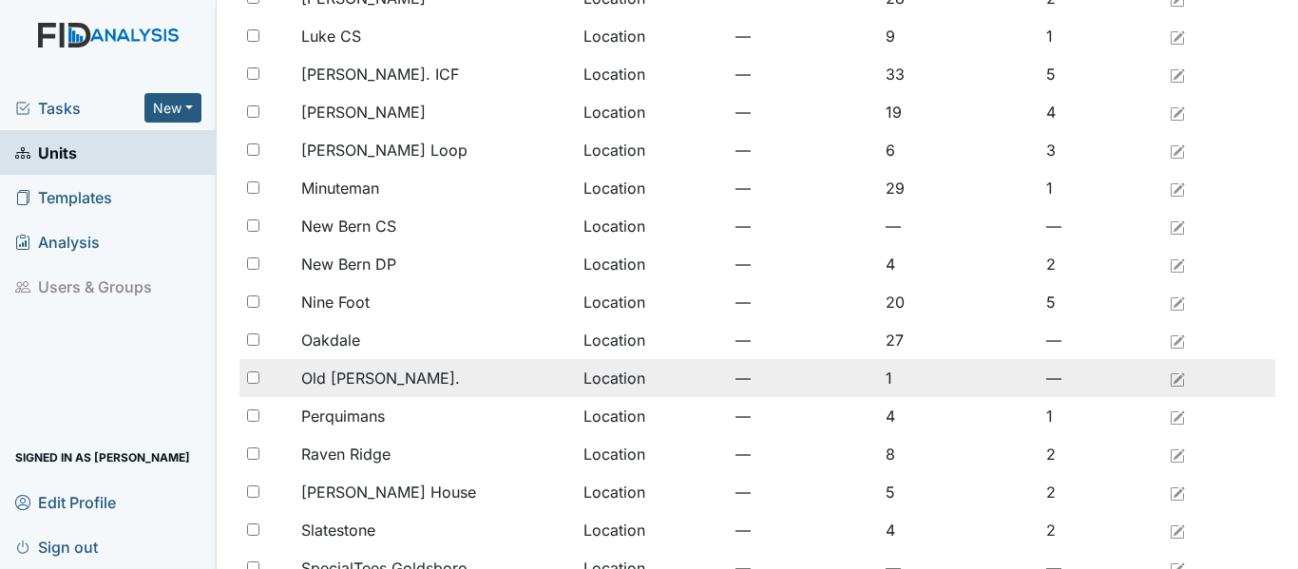
click at [392, 372] on span "Old [PERSON_NAME]." at bounding box center [380, 378] width 159 height 23
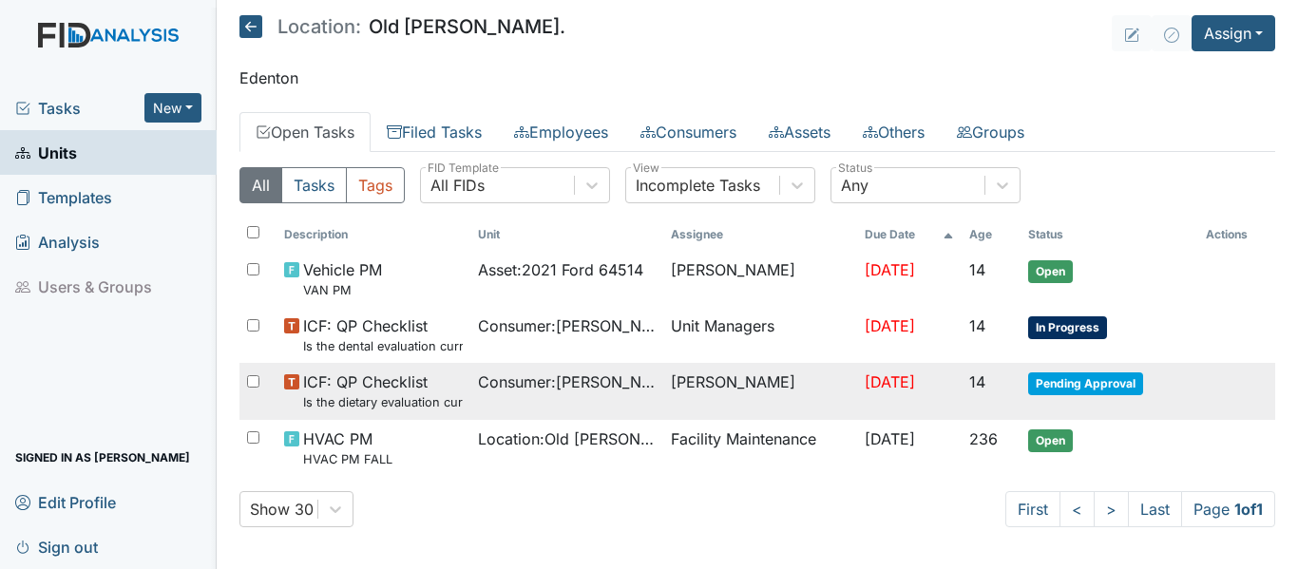
click at [425, 383] on span "ICF: QP Checklist Is the dietary evaluation current? (document the date in the …" at bounding box center [383, 391] width 160 height 41
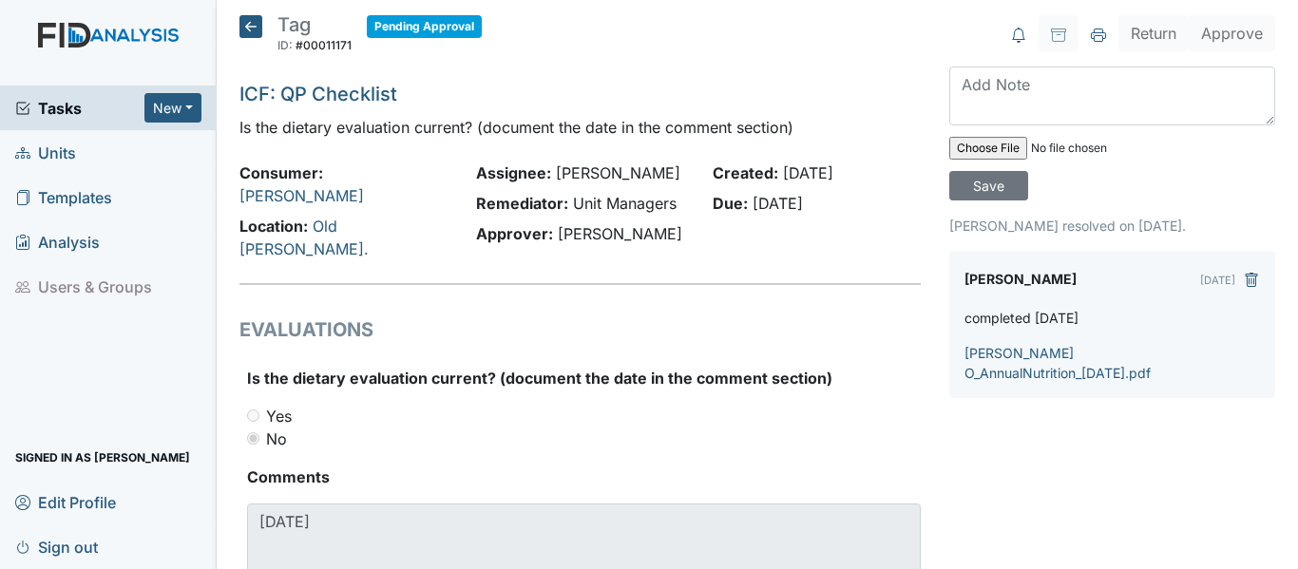
click at [253, 28] on icon at bounding box center [250, 26] width 23 height 23
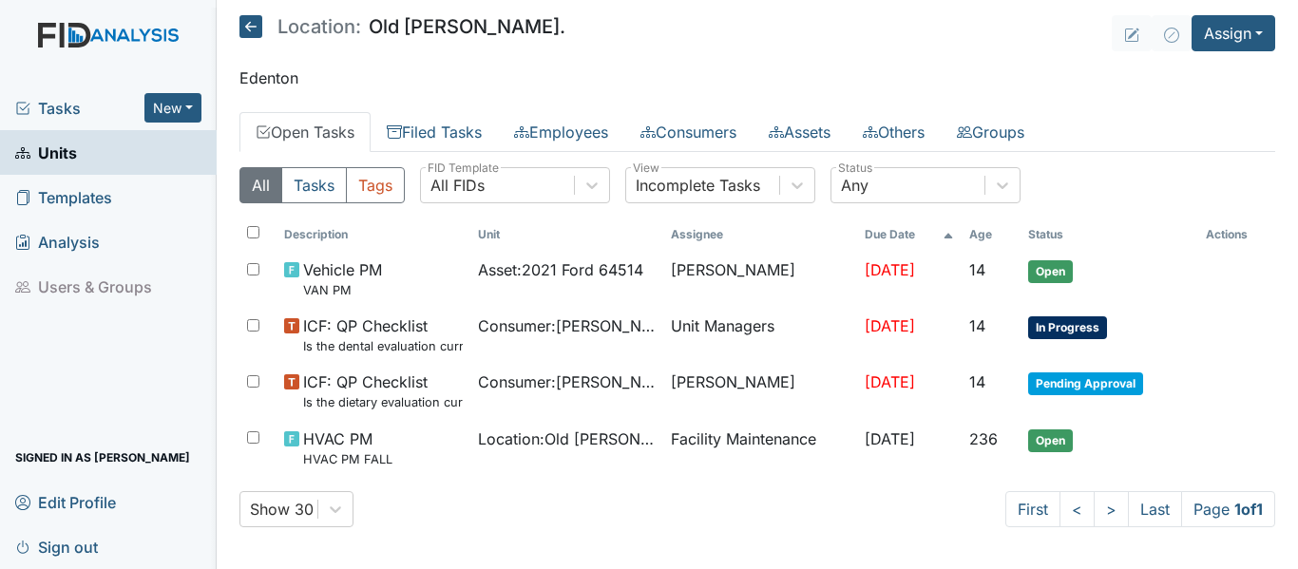
click at [251, 27] on icon at bounding box center [250, 26] width 23 height 23
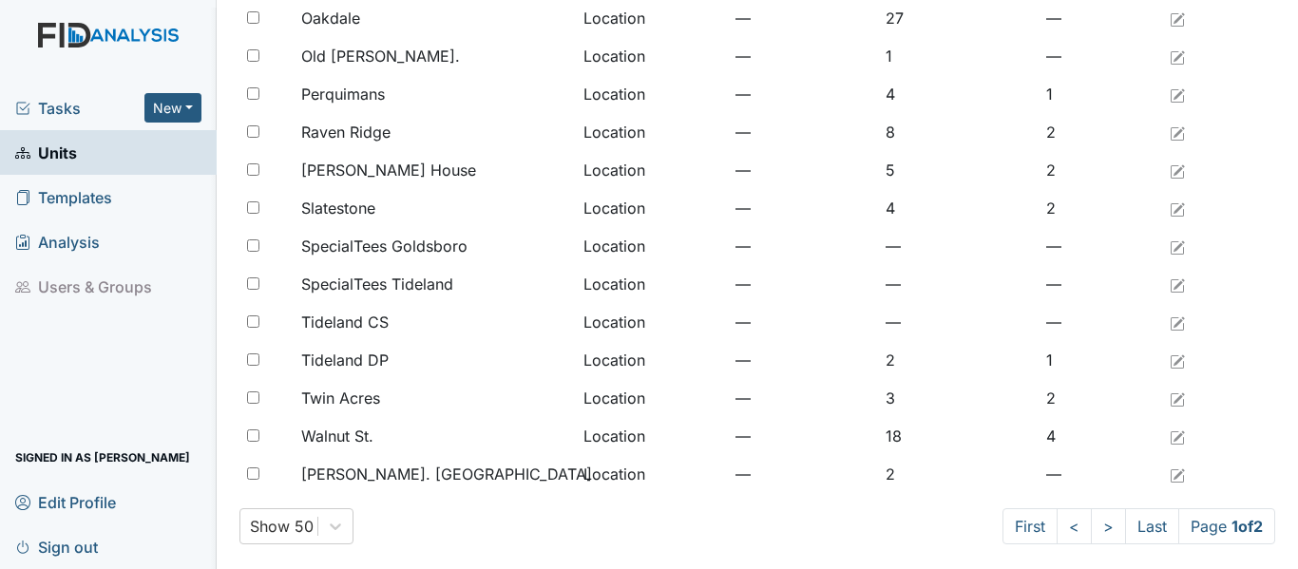
scroll to position [1563, 0]
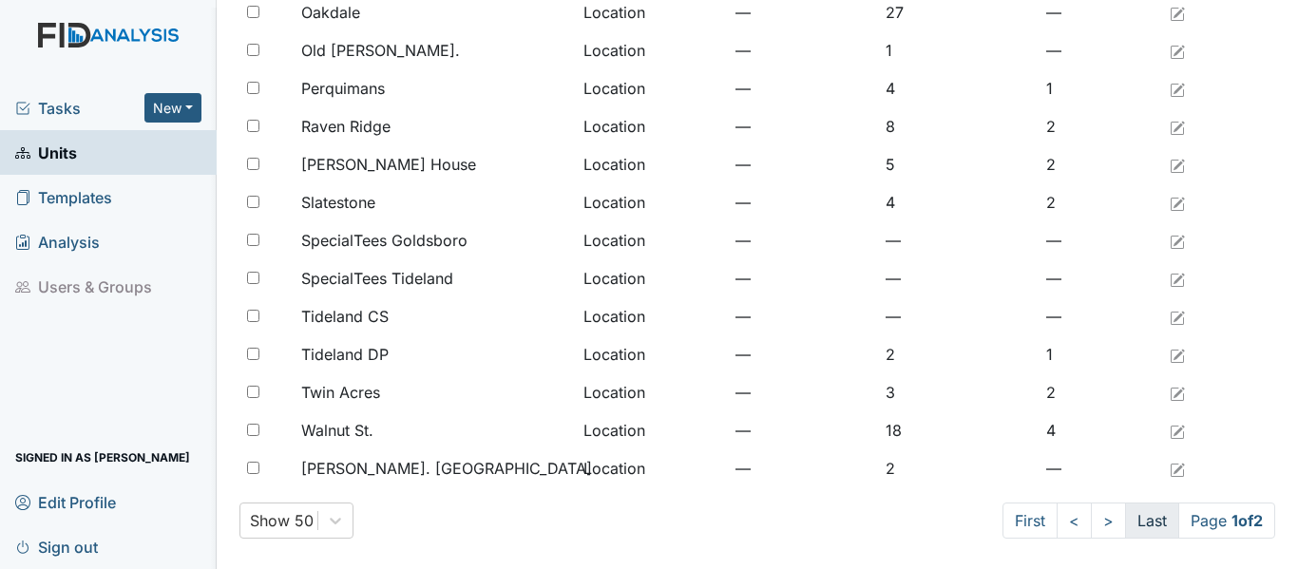
click at [1148, 529] on link "Last" at bounding box center [1152, 521] width 54 height 36
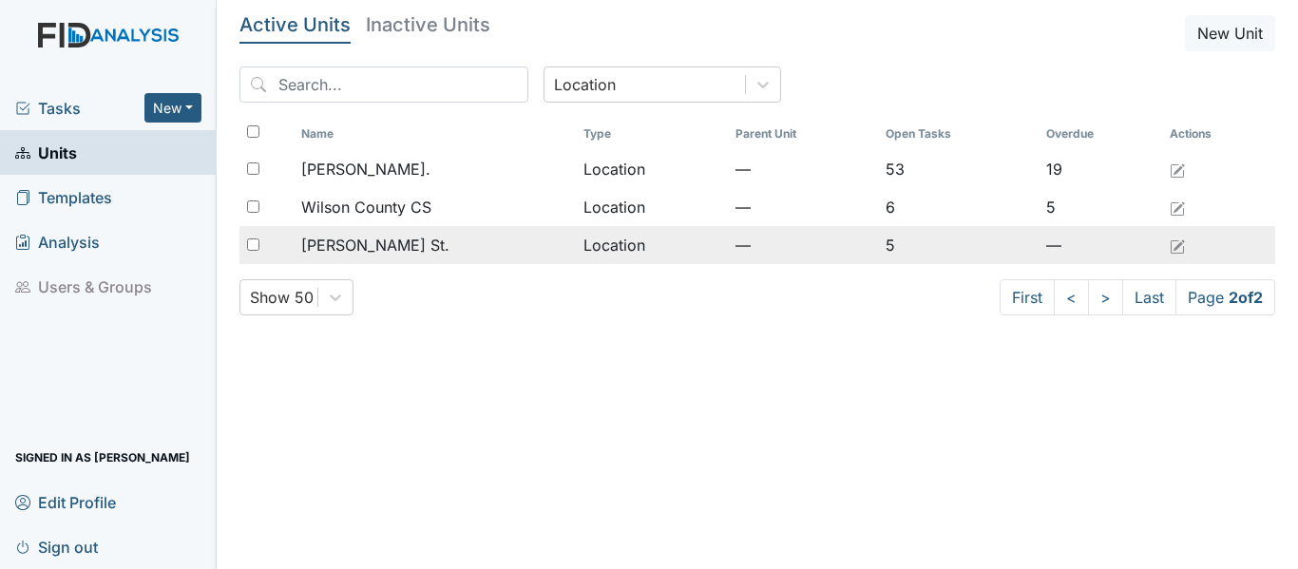
click at [367, 239] on span "[PERSON_NAME] St." at bounding box center [375, 245] width 148 height 23
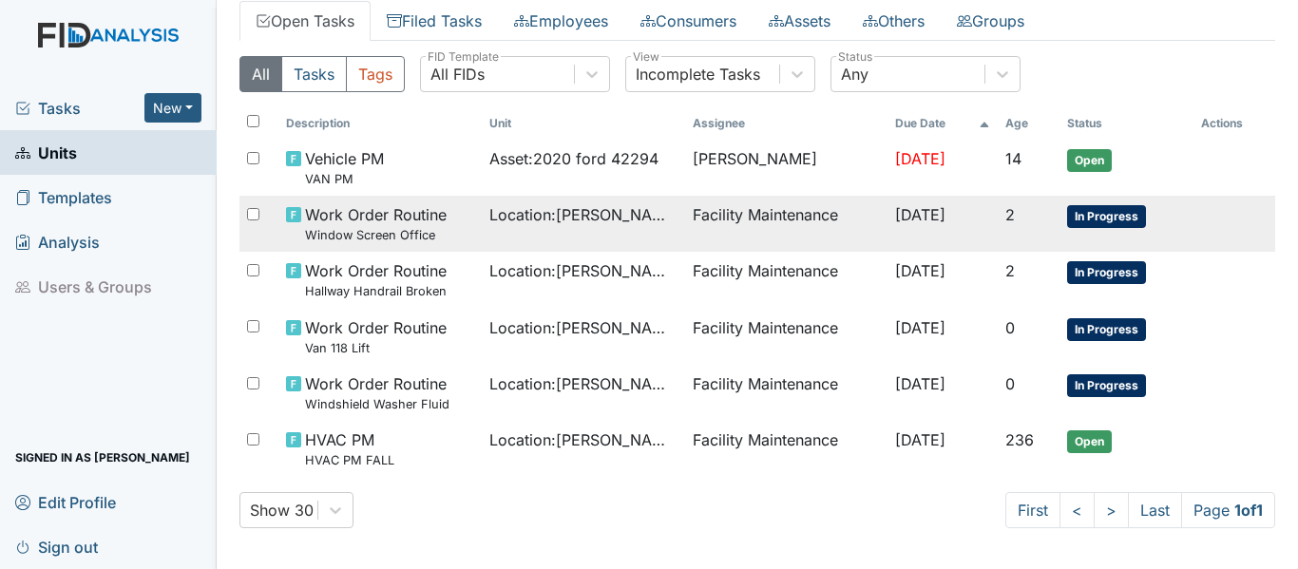
scroll to position [116, 0]
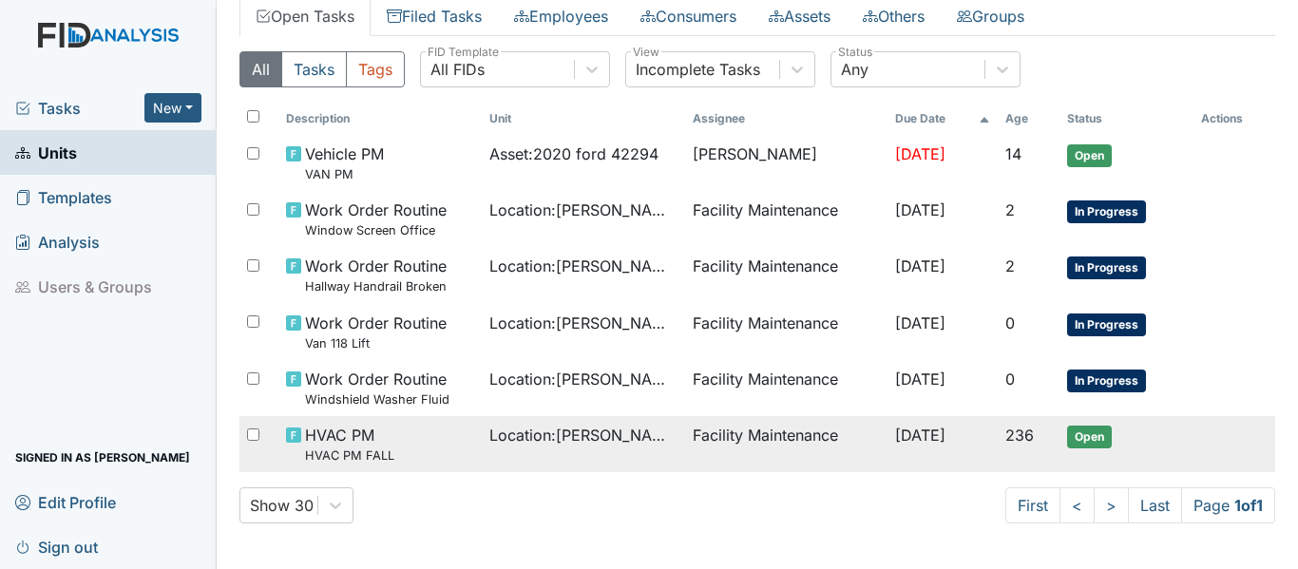
click at [443, 426] on div "HVAC PM HVAC PM FALL" at bounding box center [380, 444] width 188 height 41
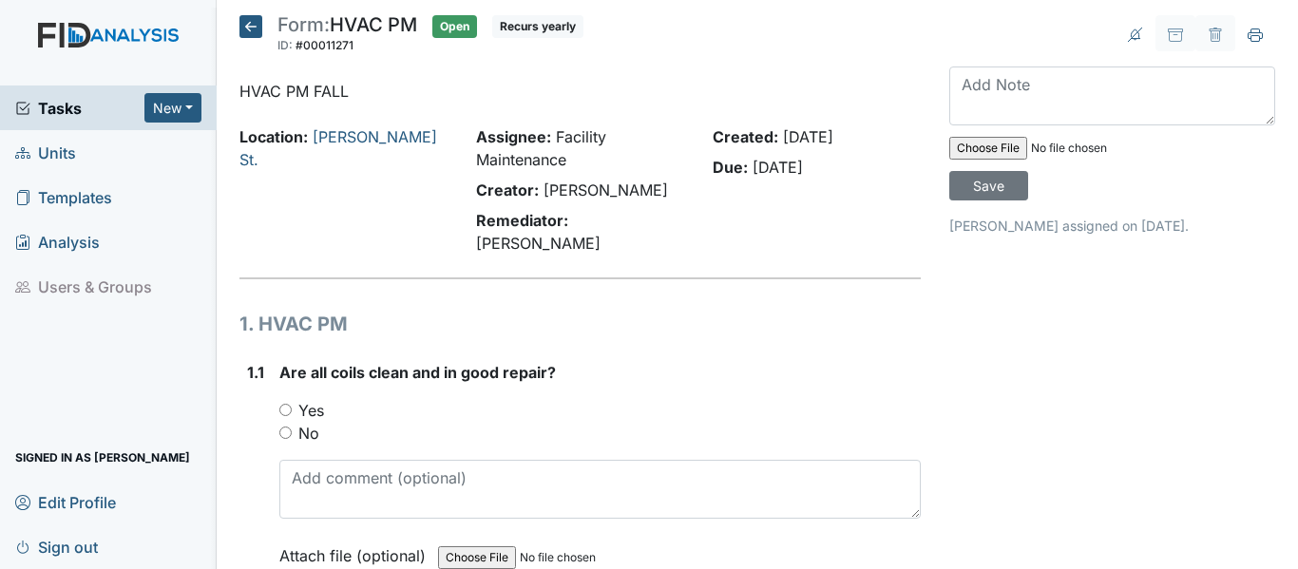
click at [244, 26] on icon at bounding box center [250, 26] width 23 height 23
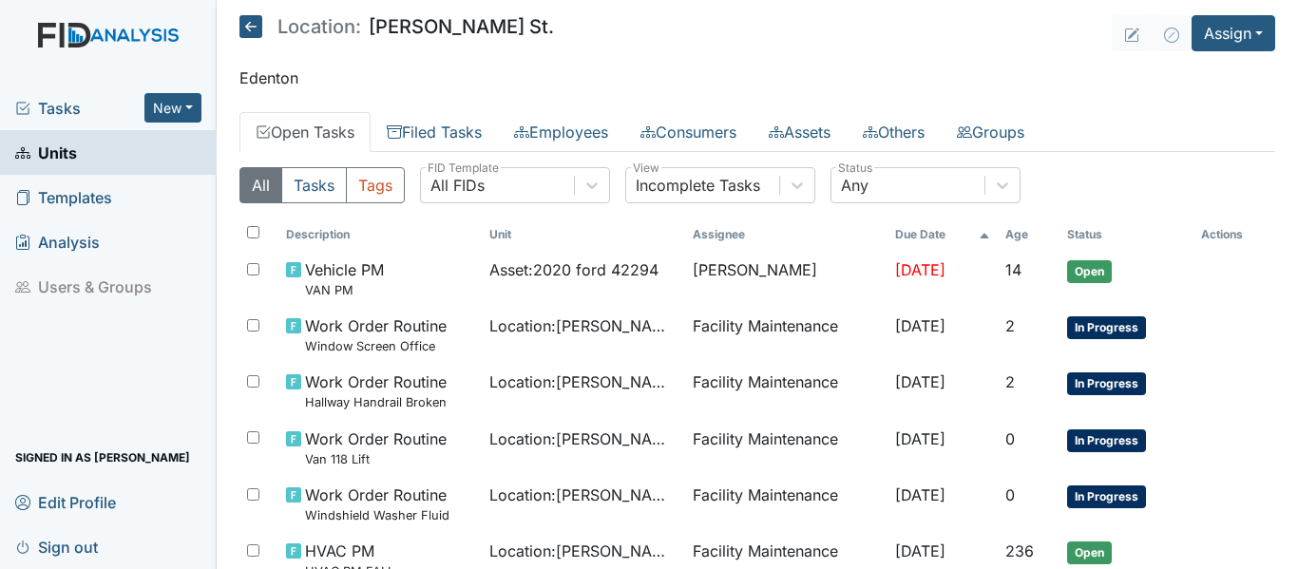
click at [53, 112] on span "Tasks" at bounding box center [79, 108] width 129 height 23
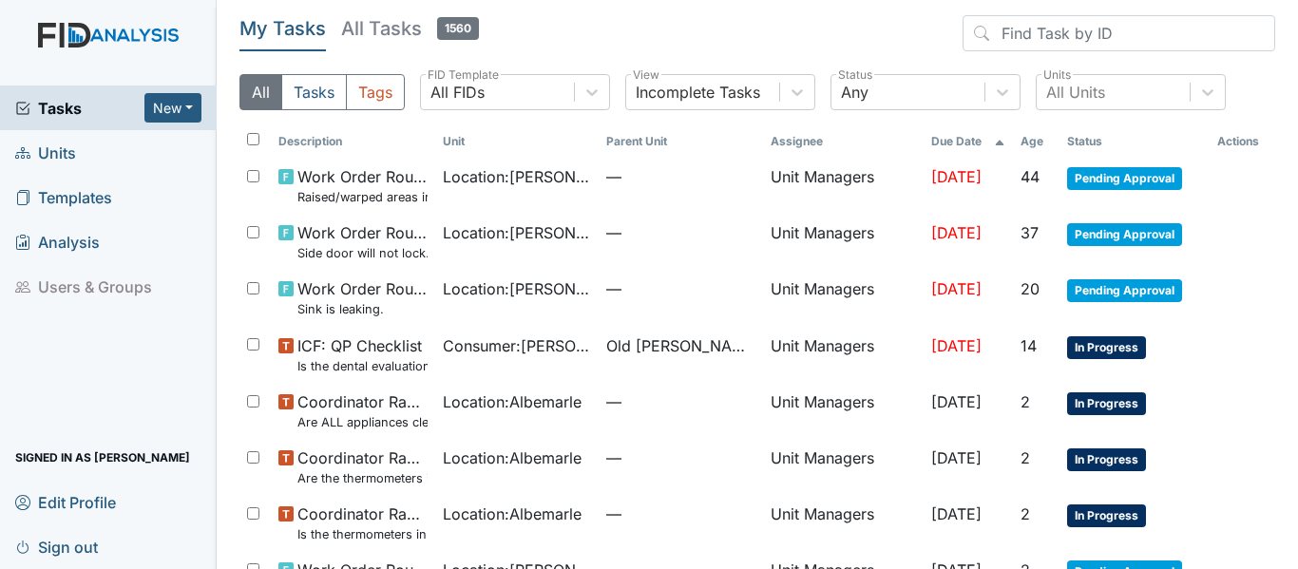
click at [49, 147] on span "Units" at bounding box center [45, 152] width 61 height 29
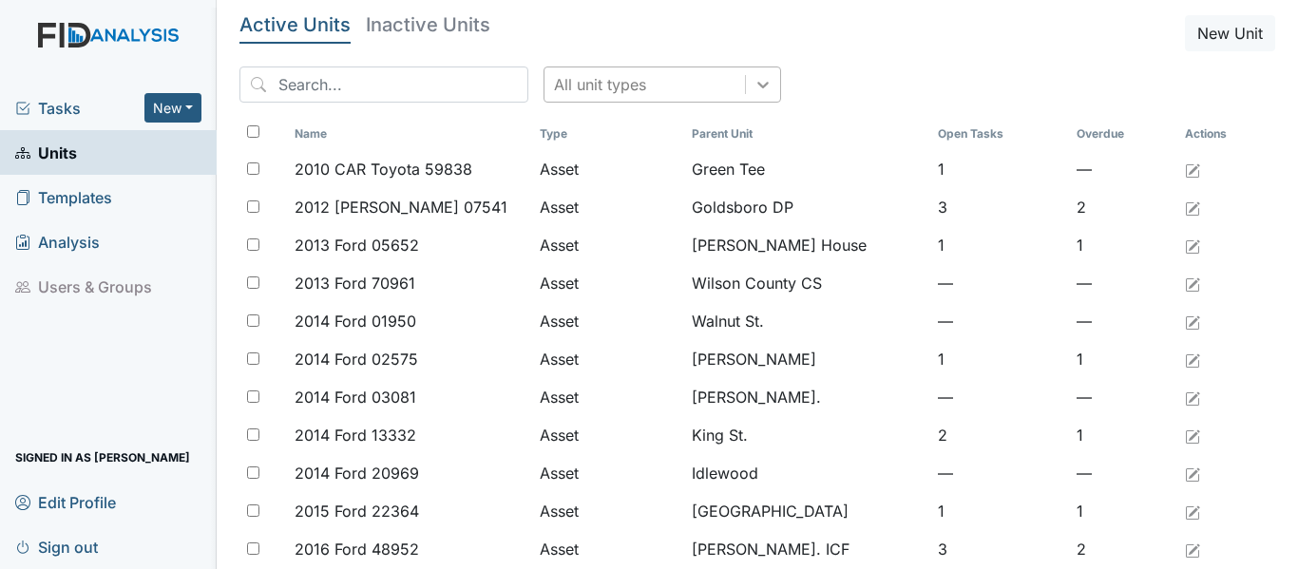
click at [746, 94] on div at bounding box center [763, 84] width 34 height 34
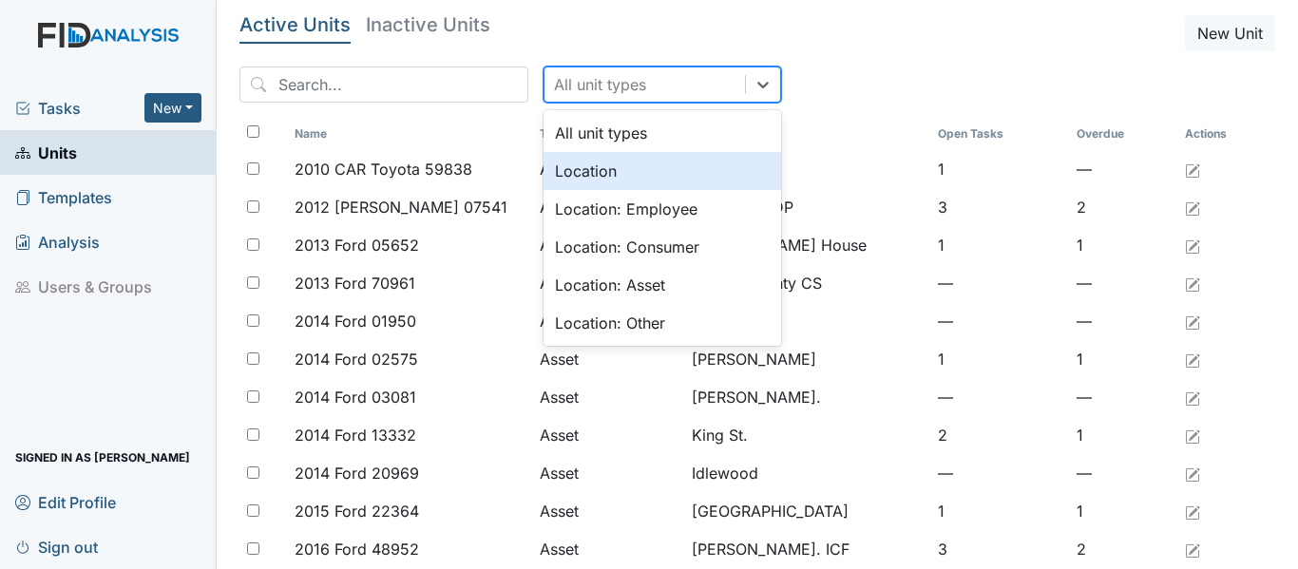
click at [569, 177] on div "Location" at bounding box center [663, 171] width 238 height 38
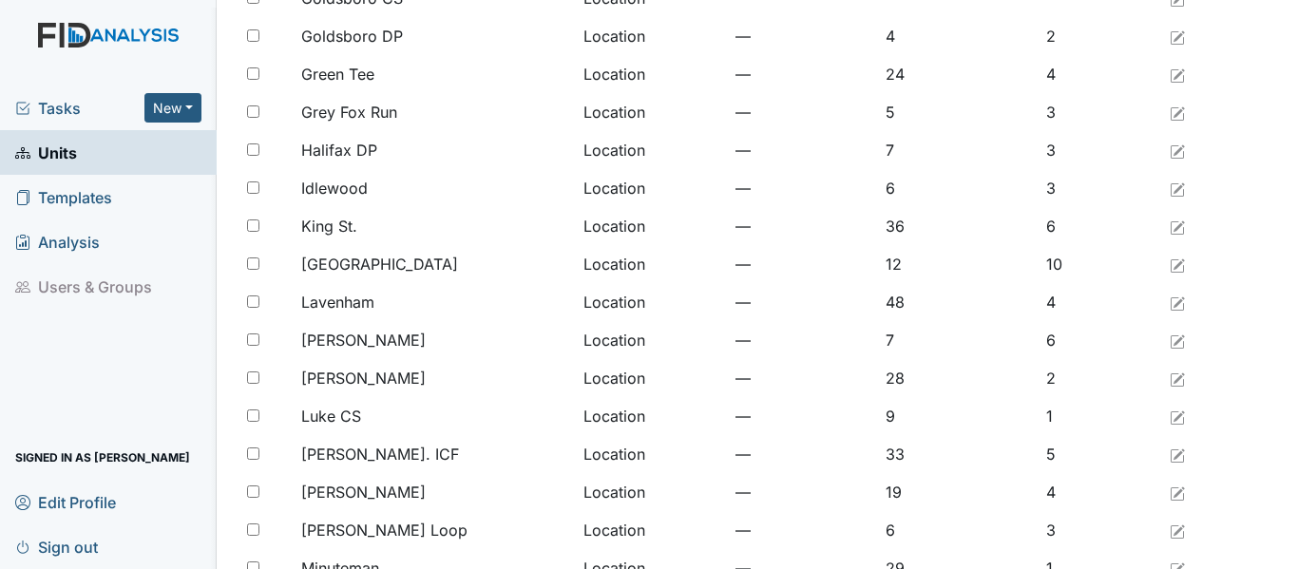
scroll to position [950, 0]
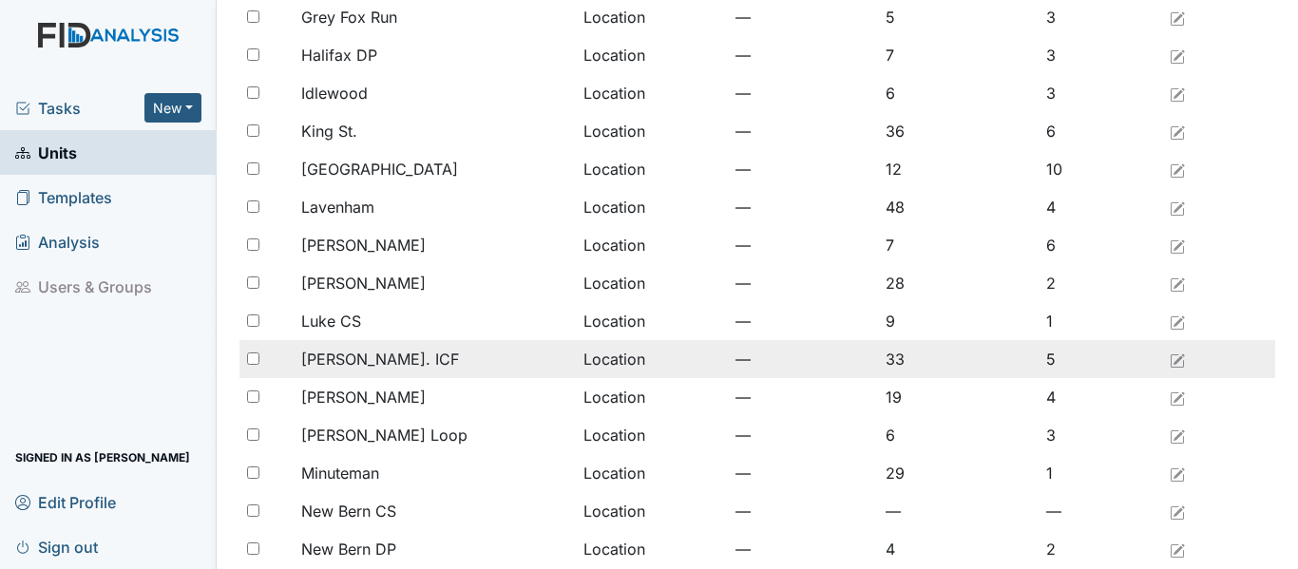
click at [384, 354] on span "[PERSON_NAME]. ICF" at bounding box center [380, 359] width 158 height 23
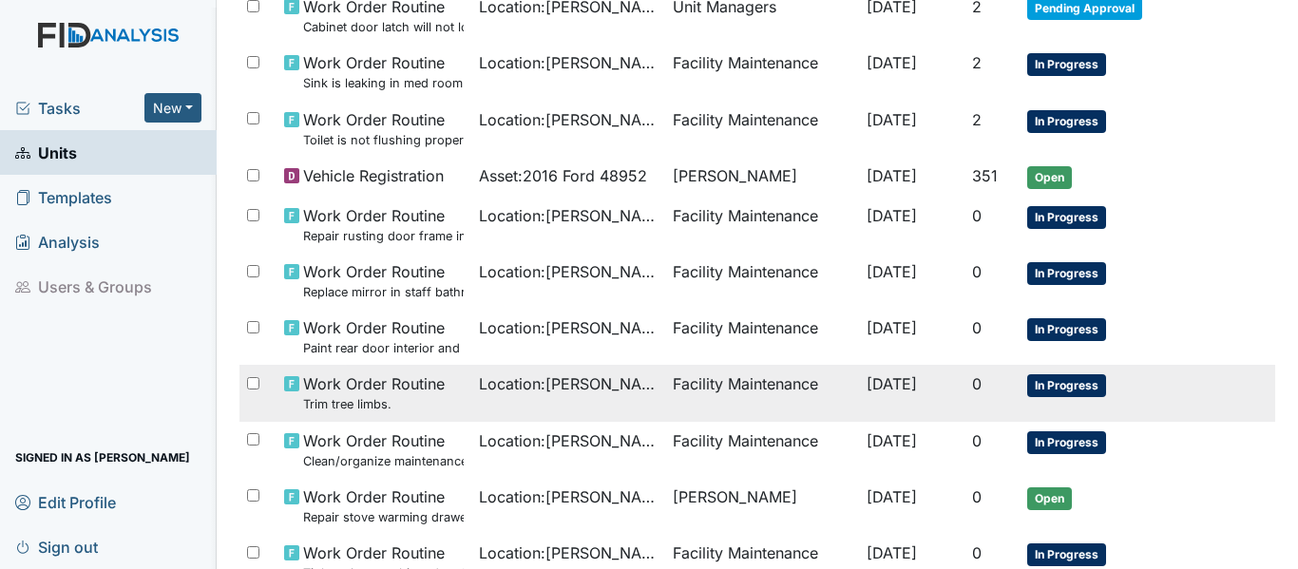
scroll to position [1330, 0]
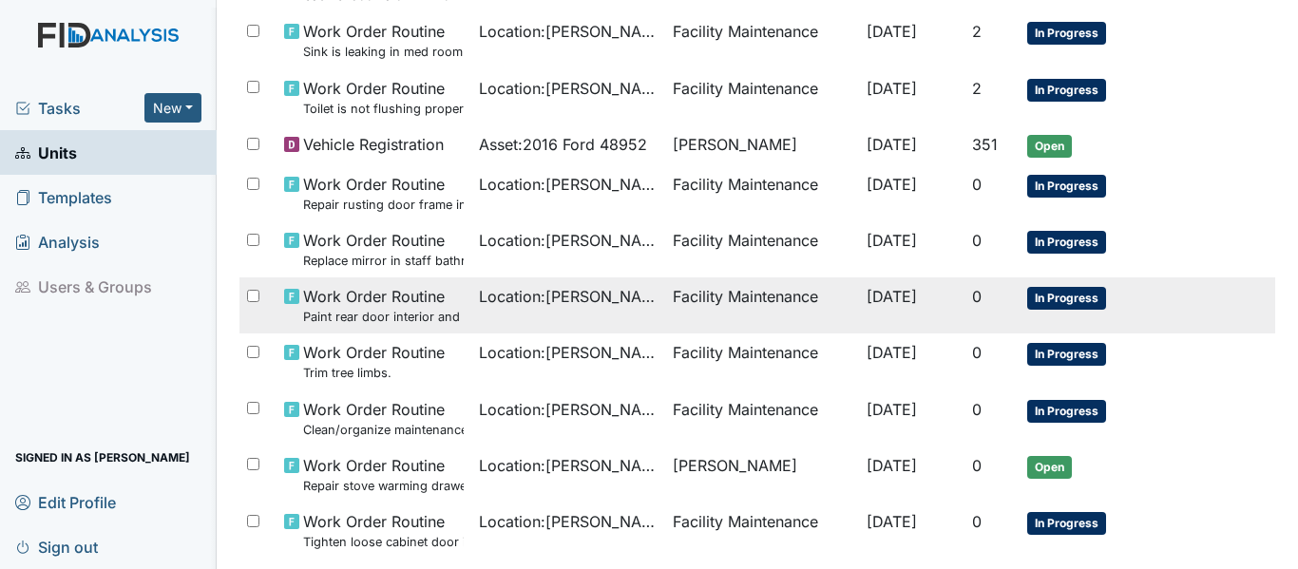
click at [390, 315] on small "Paint rear door interior and exterior." at bounding box center [383, 317] width 160 height 18
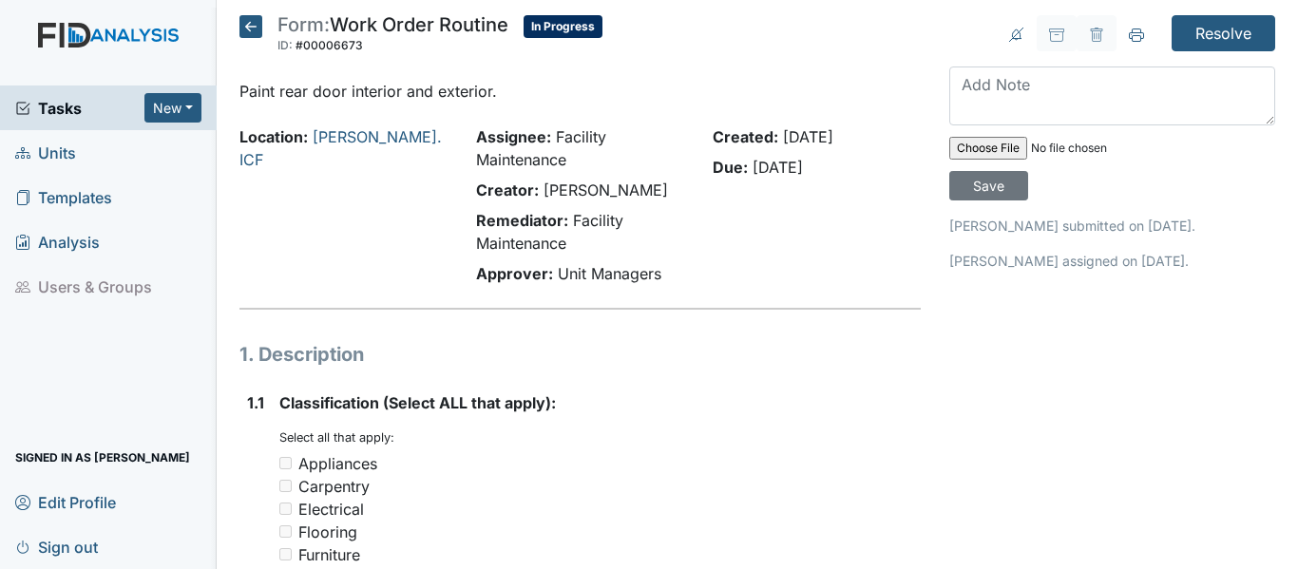
click at [259, 28] on icon at bounding box center [250, 26] width 23 height 23
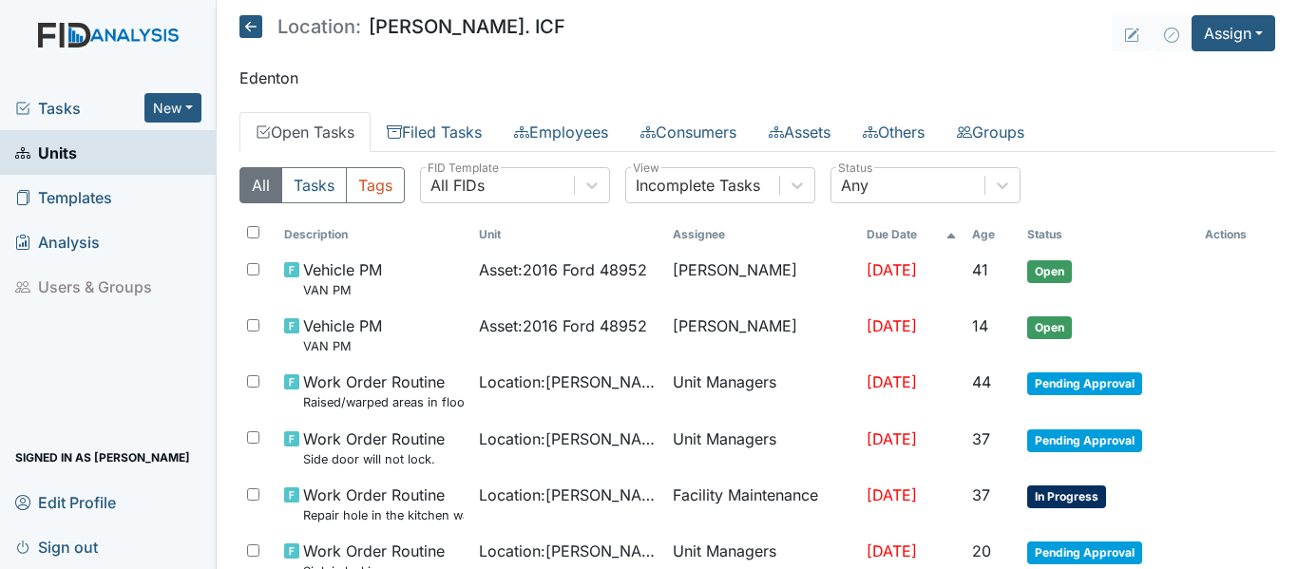
click at [64, 104] on span "Tasks" at bounding box center [79, 108] width 129 height 23
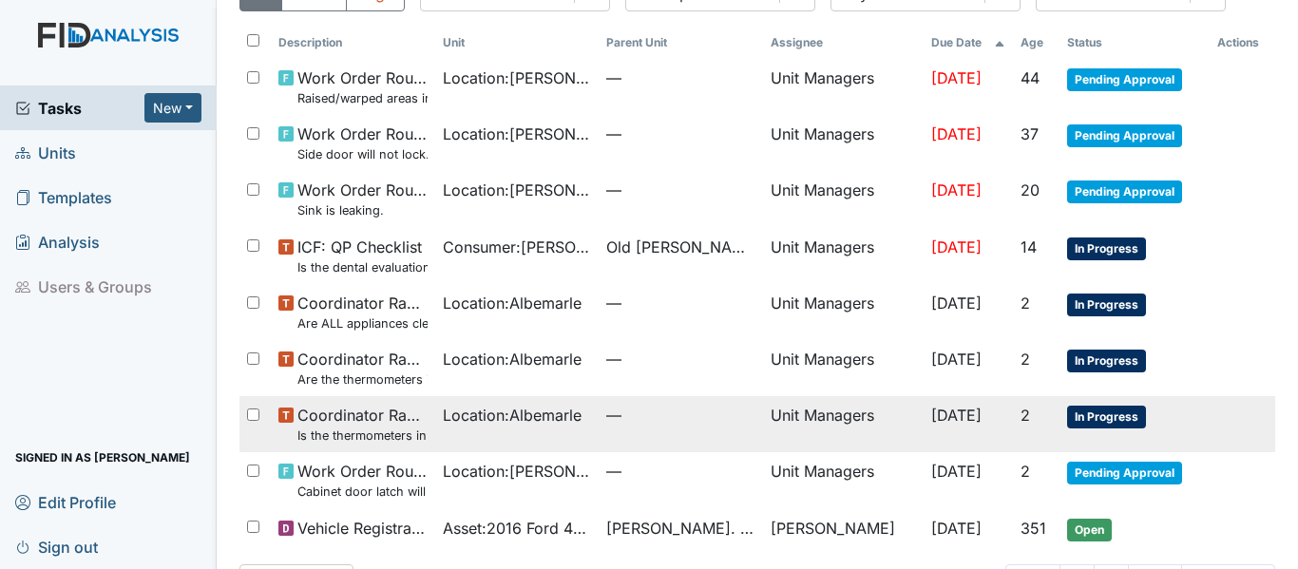
scroll to position [161, 0]
